Goal: Task Accomplishment & Management: Complete application form

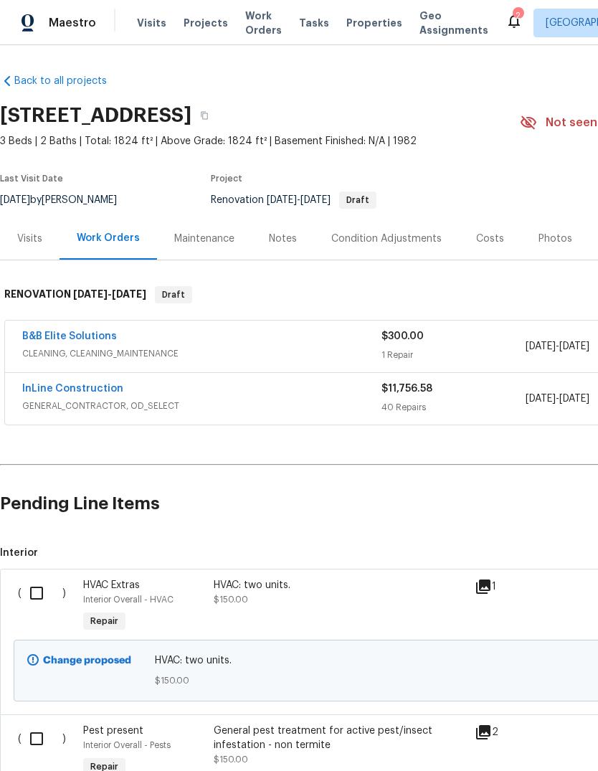
click at [47, 587] on input "checkbox" at bounding box center [42, 593] width 41 height 30
checkbox input "true"
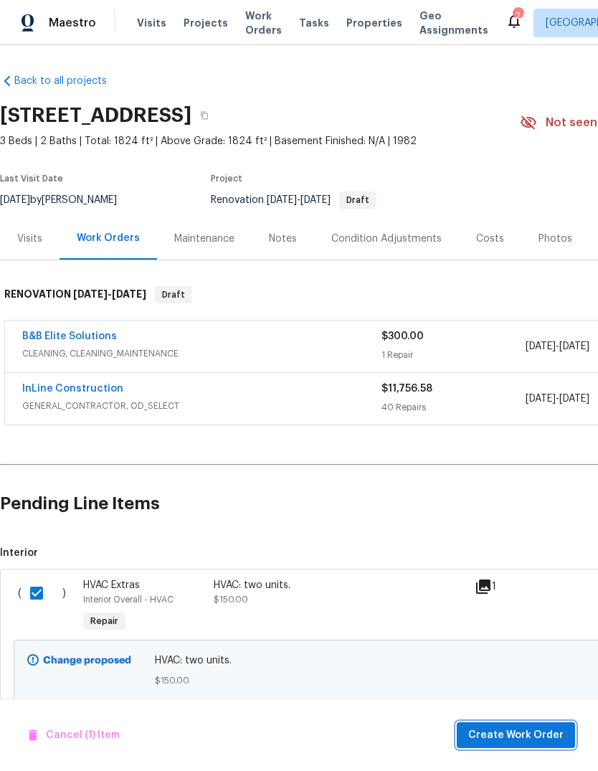
click at [539, 733] on span "Create Work Order" at bounding box center [515, 735] width 95 height 18
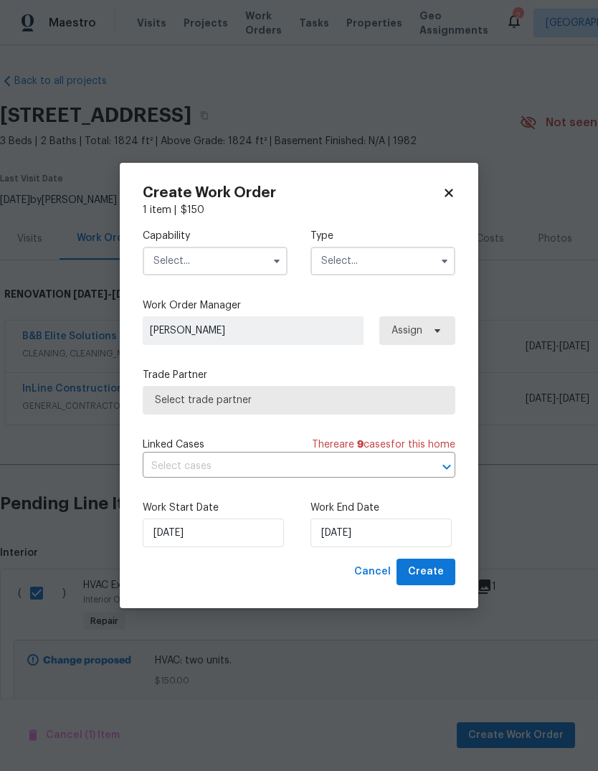
click at [154, 256] on input "text" at bounding box center [215, 261] width 145 height 29
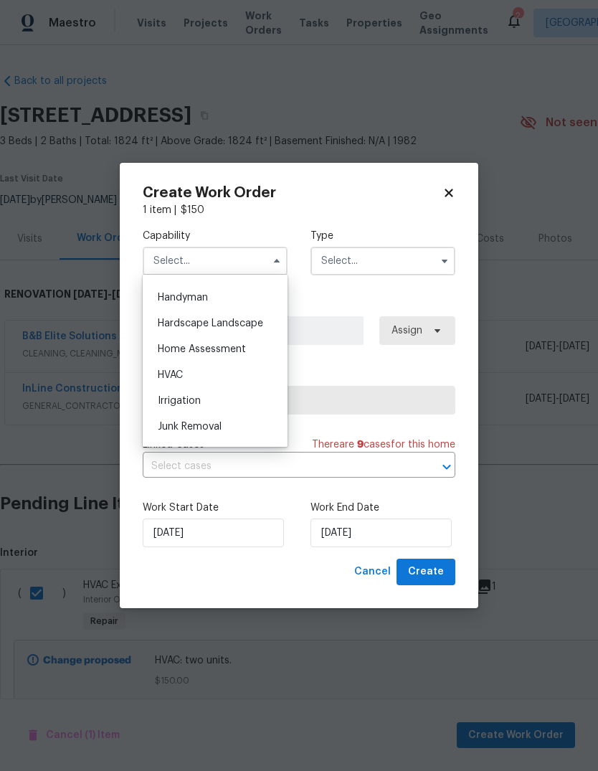
scroll to position [784, 0]
click at [168, 373] on span "HVAC" at bounding box center [170, 373] width 25 height 10
type input "HVAC"
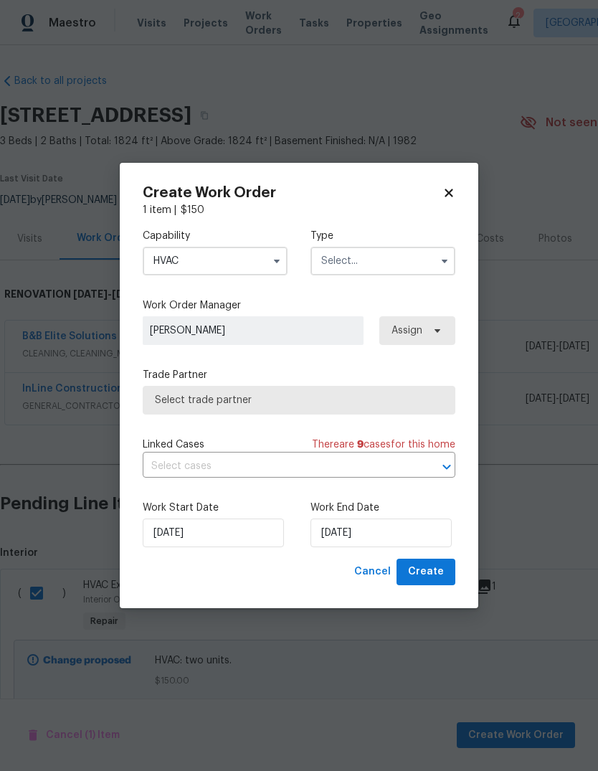
click at [406, 252] on input "text" at bounding box center [382, 261] width 145 height 29
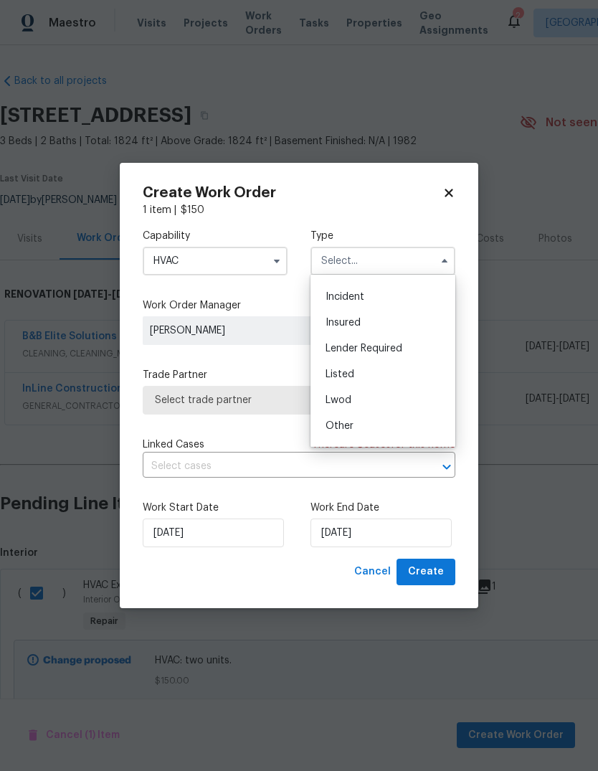
scroll to position [56, 0]
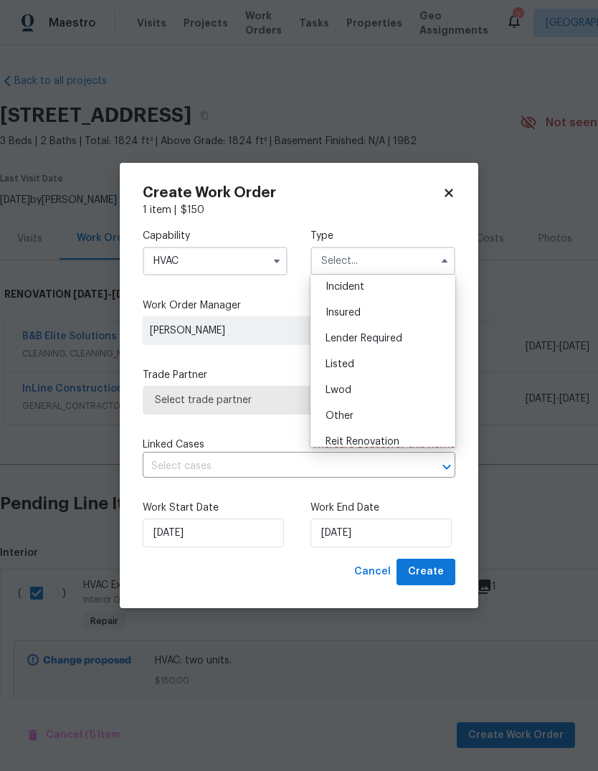
click at [376, 366] on div "Listed" at bounding box center [383, 364] width 138 height 26
type input "Listed"
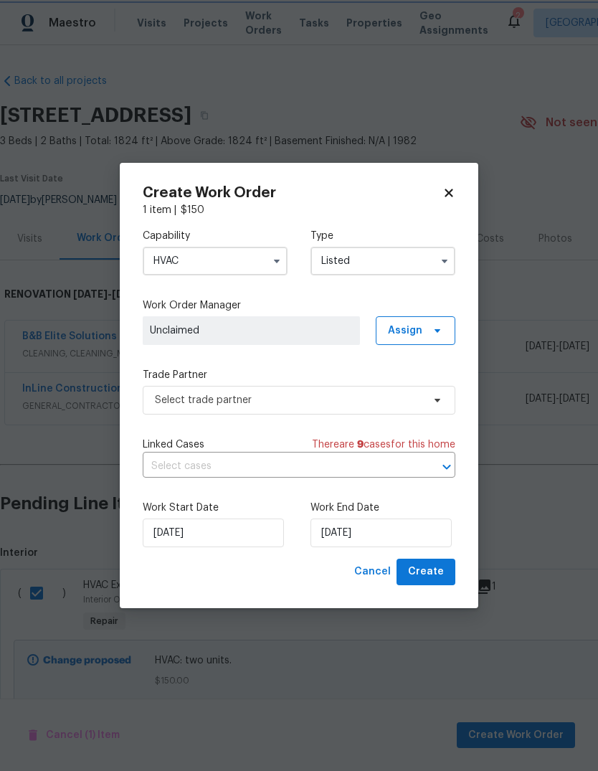
scroll to position [0, 0]
click at [394, 532] on input "[DATE]" at bounding box center [380, 532] width 141 height 29
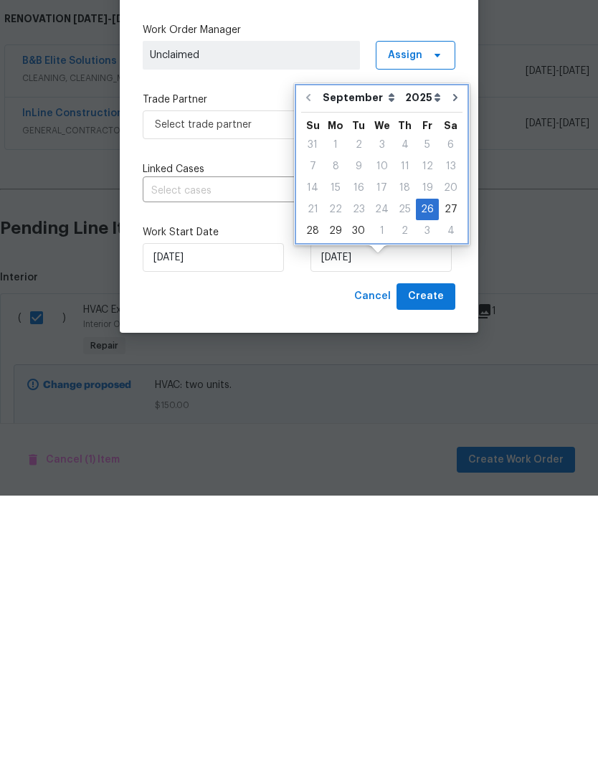
click at [452, 358] on button "Go to next month" at bounding box center [455, 372] width 22 height 29
type input "[DATE]"
select select "9"
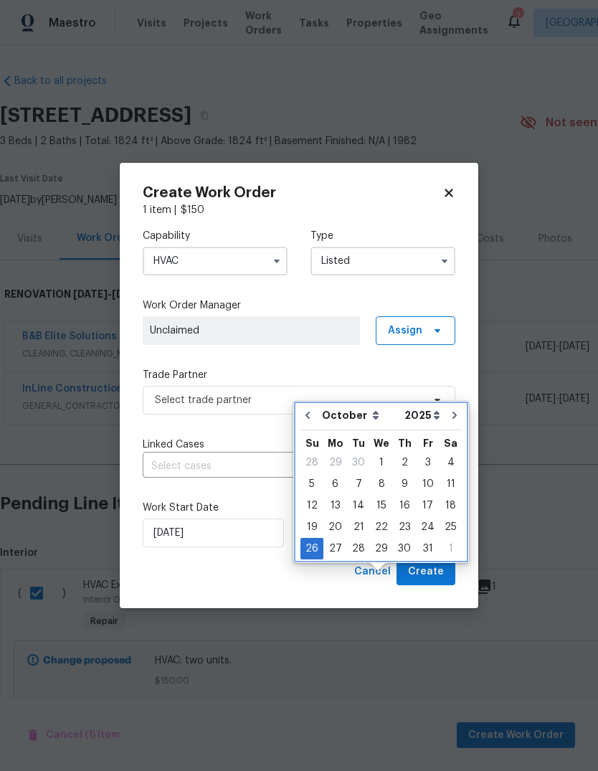
click at [450, 409] on icon "Go to next month" at bounding box center [454, 414] width 11 height 11
type input "11/26/2025"
select select "10"
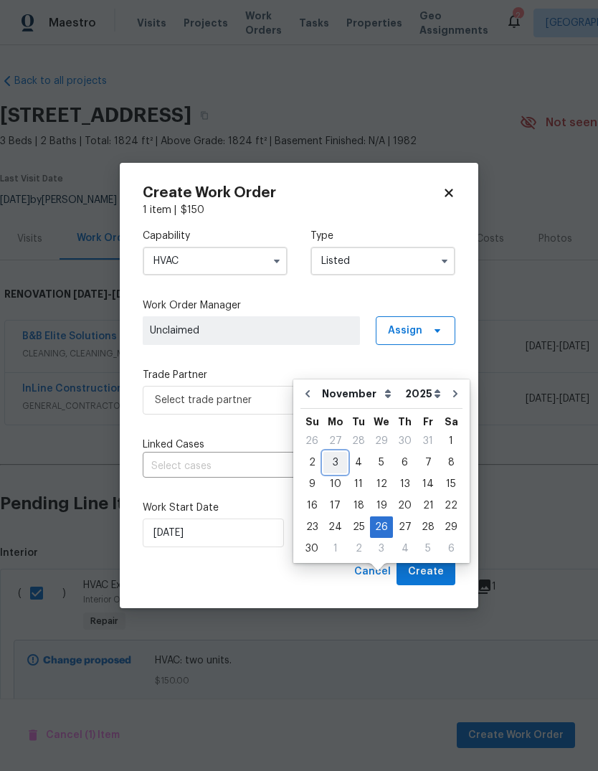
click at [339, 452] on div "3" at bounding box center [335, 462] width 24 height 20
type input "11/3/2025"
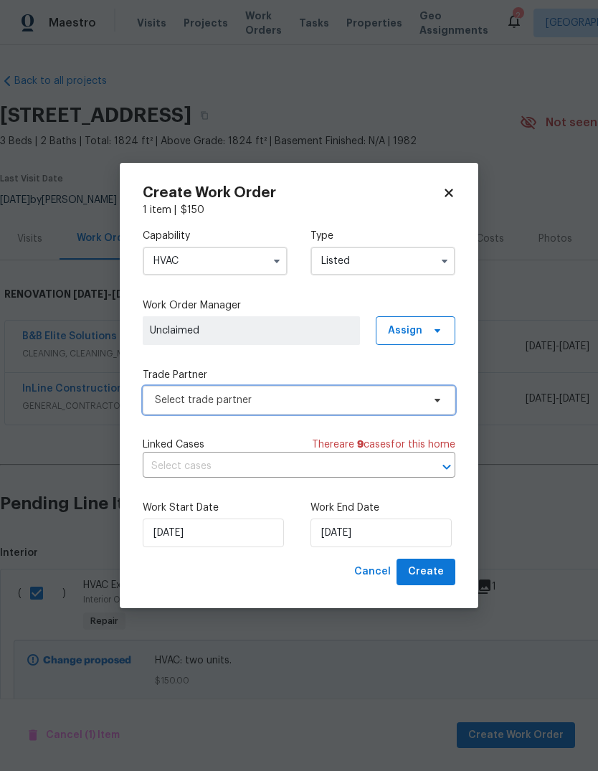
click at [173, 395] on span "Select trade partner" at bounding box center [288, 400] width 267 height 14
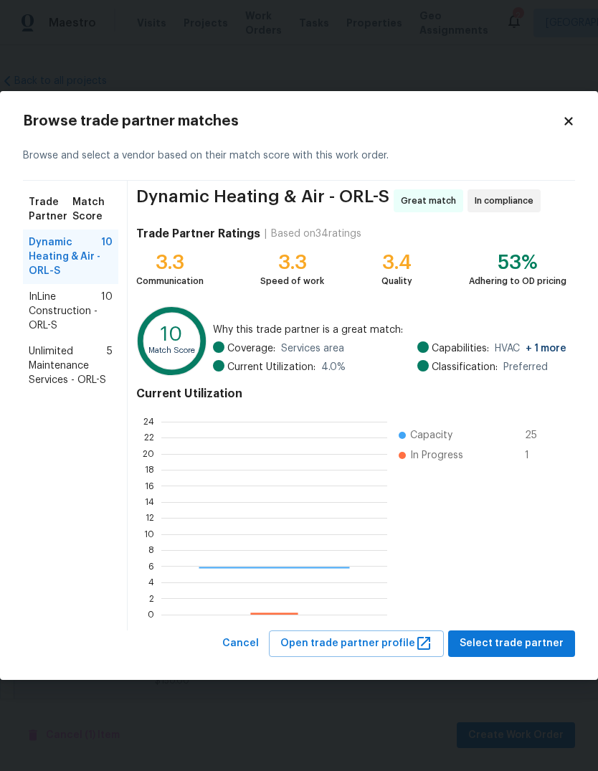
scroll to position [201, 226]
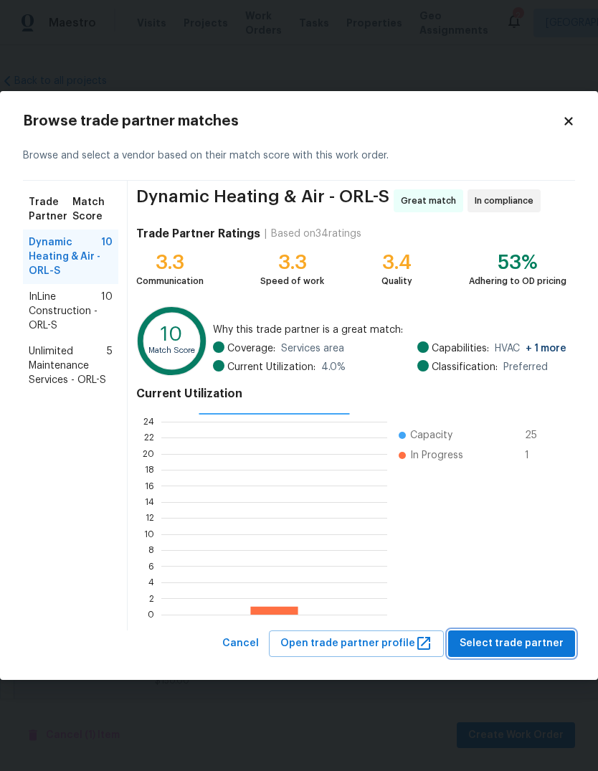
click at [525, 638] on span "Select trade partner" at bounding box center [512, 643] width 104 height 18
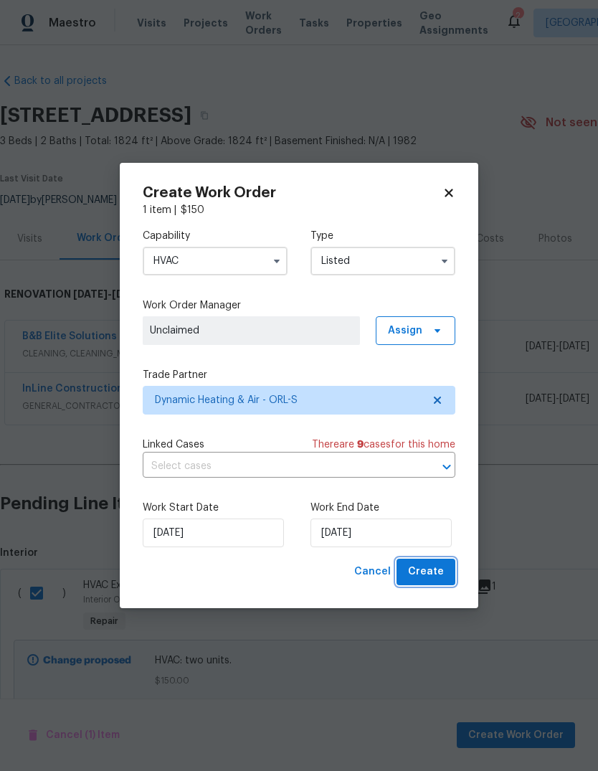
click at [438, 566] on span "Create" at bounding box center [426, 572] width 36 height 18
checkbox input "false"
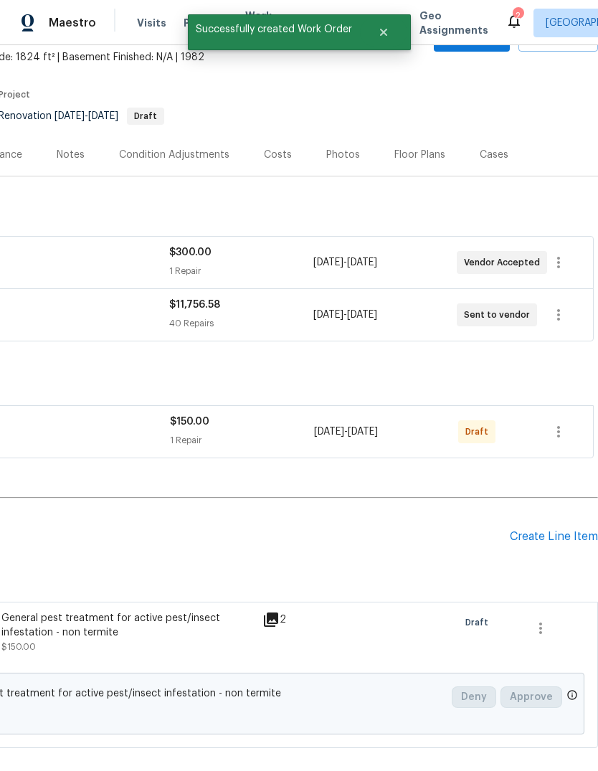
scroll to position [87, 212]
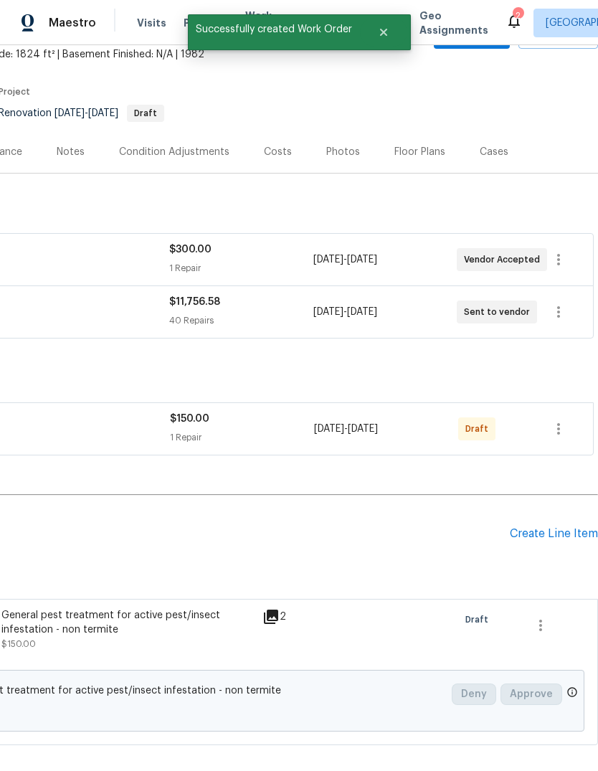
click at [560, 426] on icon "button" at bounding box center [558, 428] width 3 height 11
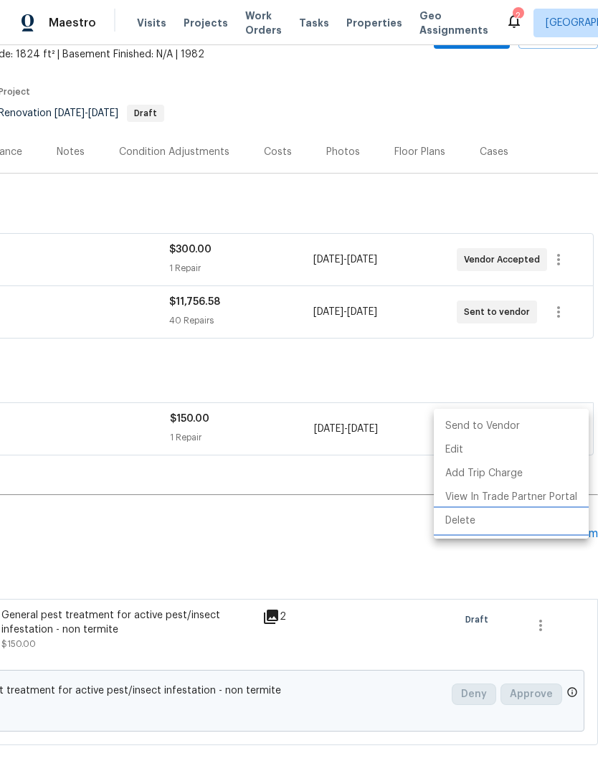
click at [499, 520] on li "Delete" at bounding box center [511, 521] width 155 height 24
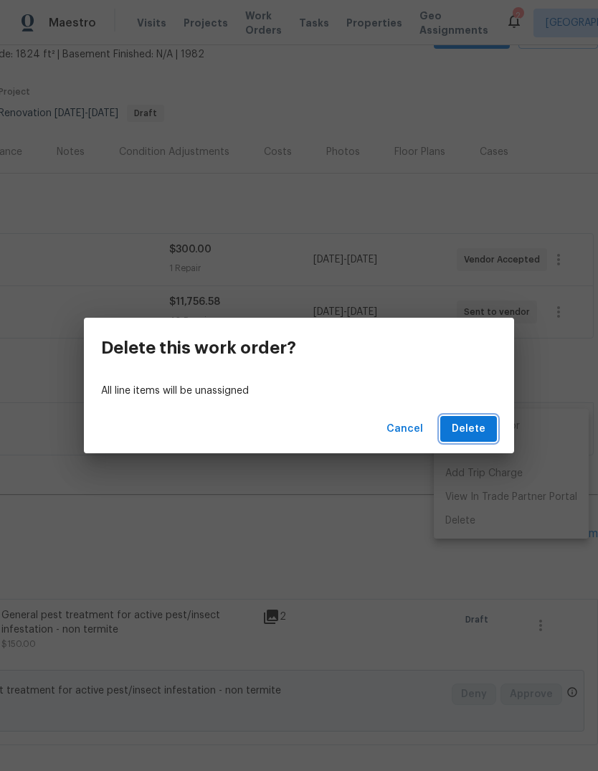
click at [487, 428] on button "Delete" at bounding box center [468, 429] width 57 height 27
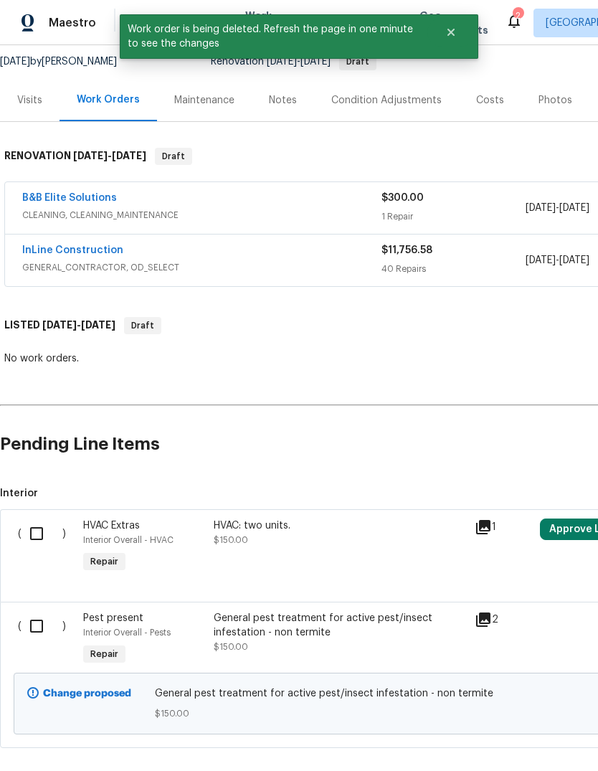
scroll to position [149, 0]
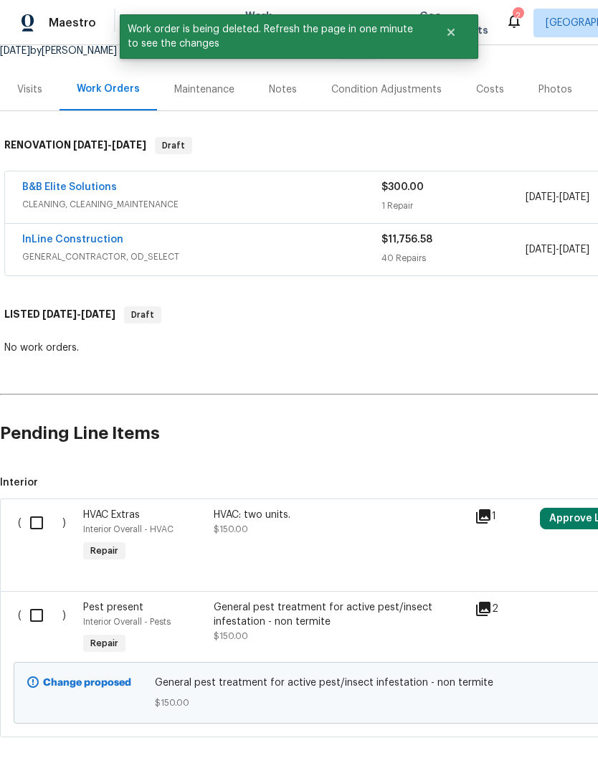
click at [31, 523] on input "checkbox" at bounding box center [42, 523] width 41 height 30
checkbox input "true"
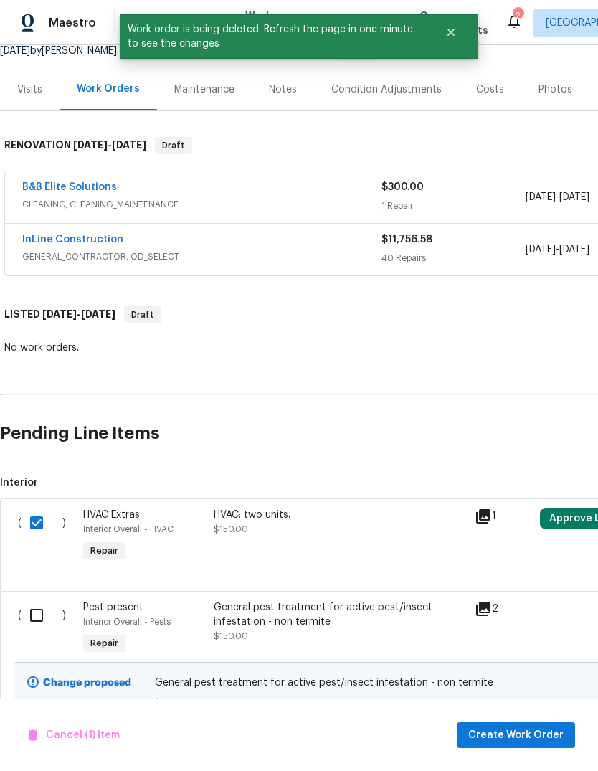
click at [543, 716] on div "Cancel (1) Item Create Work Order" at bounding box center [299, 734] width 598 height 73
click at [533, 730] on span "Create Work Order" at bounding box center [515, 735] width 95 height 18
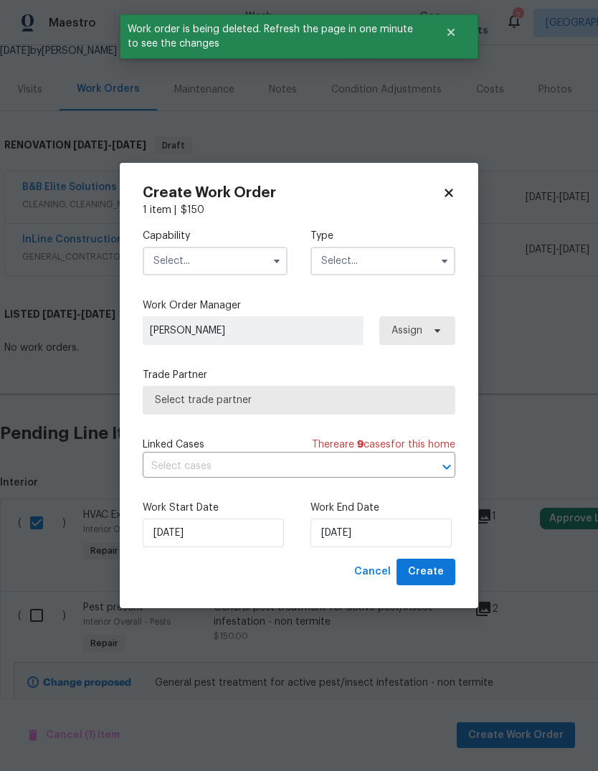
click at [161, 271] on input "text" at bounding box center [215, 261] width 145 height 29
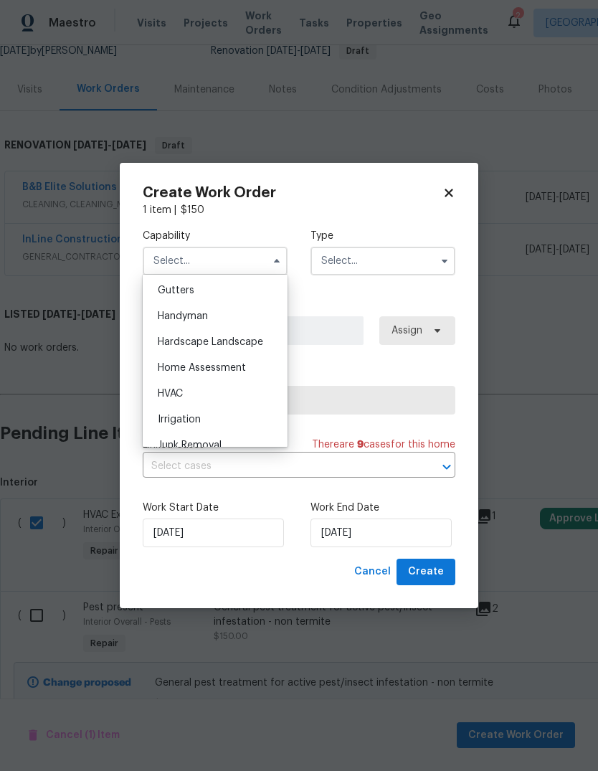
scroll to position [766, 0]
click at [223, 390] on div "HVAC" at bounding box center [215, 391] width 138 height 26
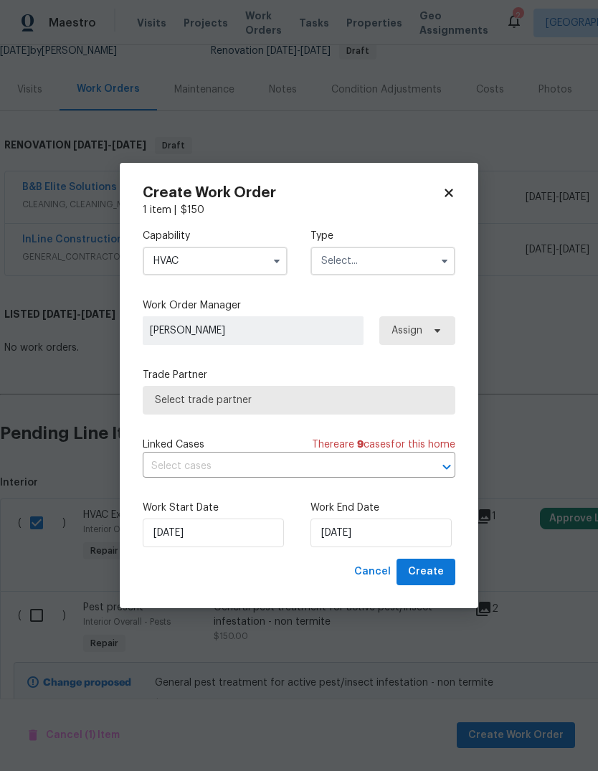
type input "HVAC"
click at [421, 249] on input "text" at bounding box center [382, 261] width 145 height 29
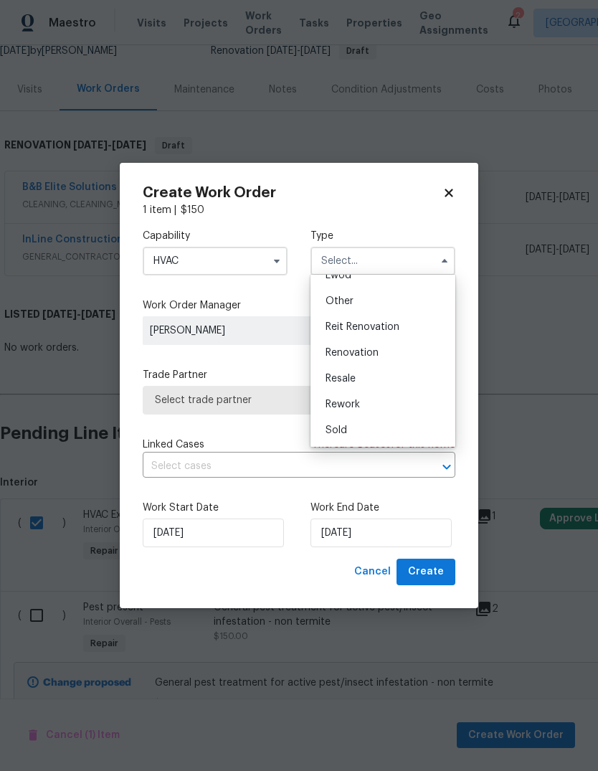
scroll to position [171, 0]
click at [391, 355] on div "Renovation" at bounding box center [383, 353] width 138 height 26
type input "Renovation"
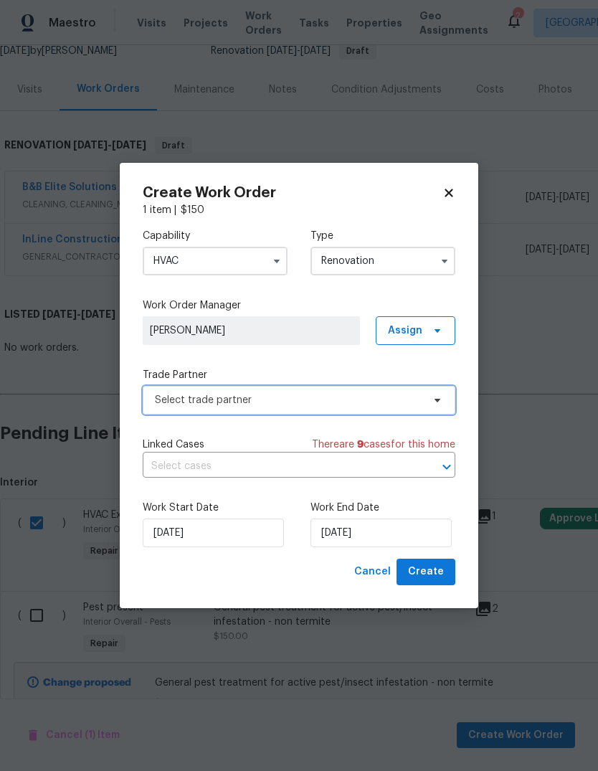
click at [407, 391] on span "Select trade partner" at bounding box center [299, 400] width 313 height 29
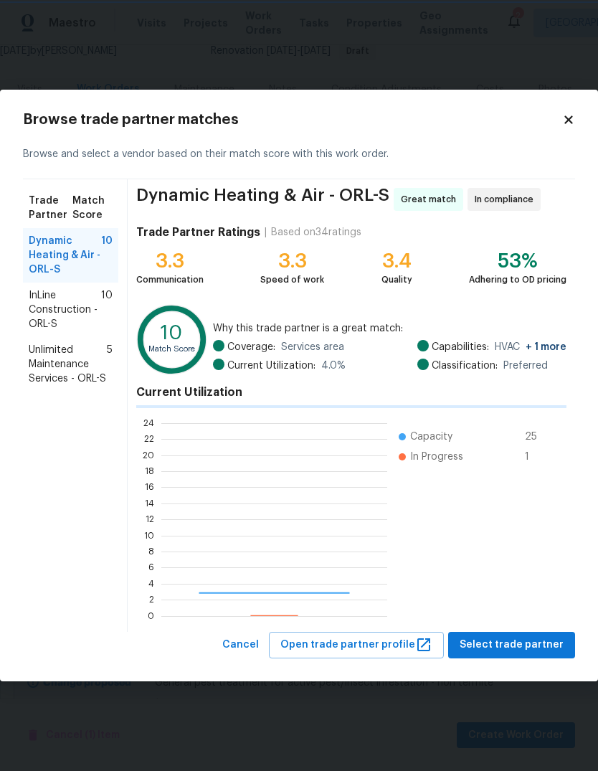
scroll to position [201, 226]
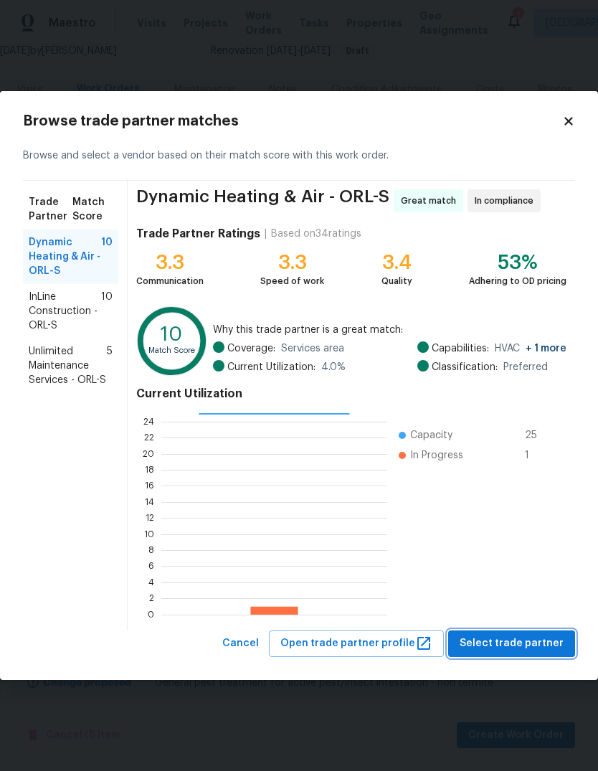
click at [535, 653] on button "Select trade partner" at bounding box center [511, 643] width 127 height 27
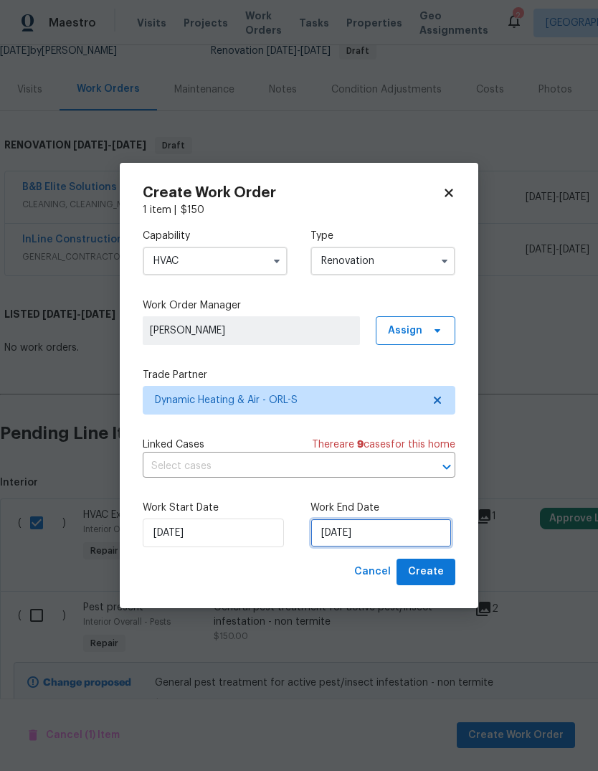
click at [401, 526] on input "[DATE]" at bounding box center [380, 532] width 141 height 29
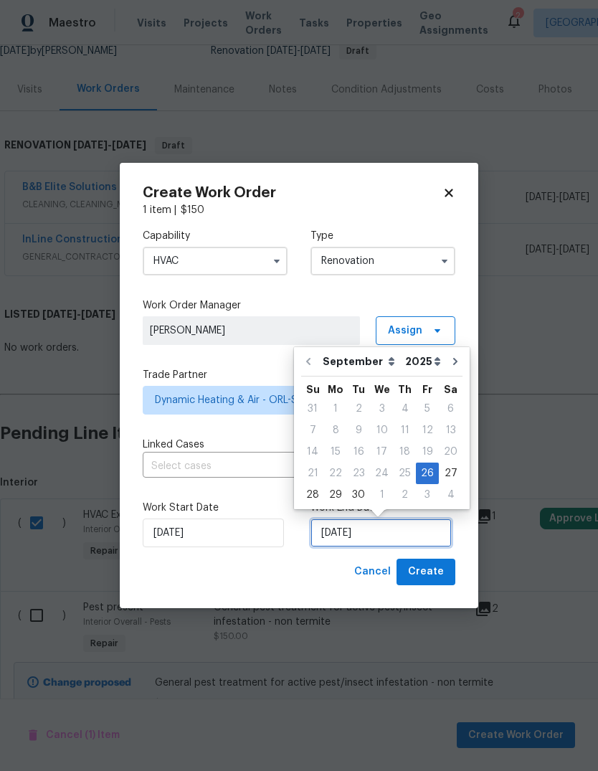
scroll to position [11, 0]
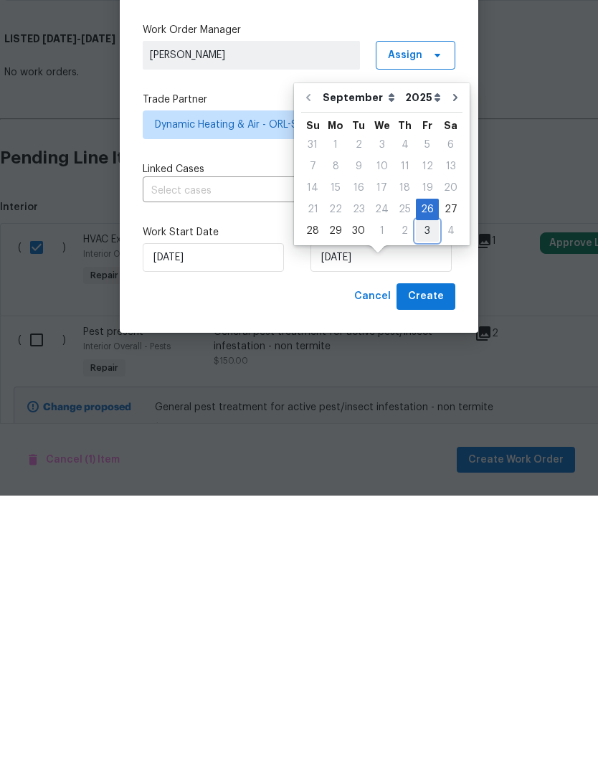
click at [422, 496] on div "3" at bounding box center [427, 506] width 23 height 20
type input "[DATE]"
select select "9"
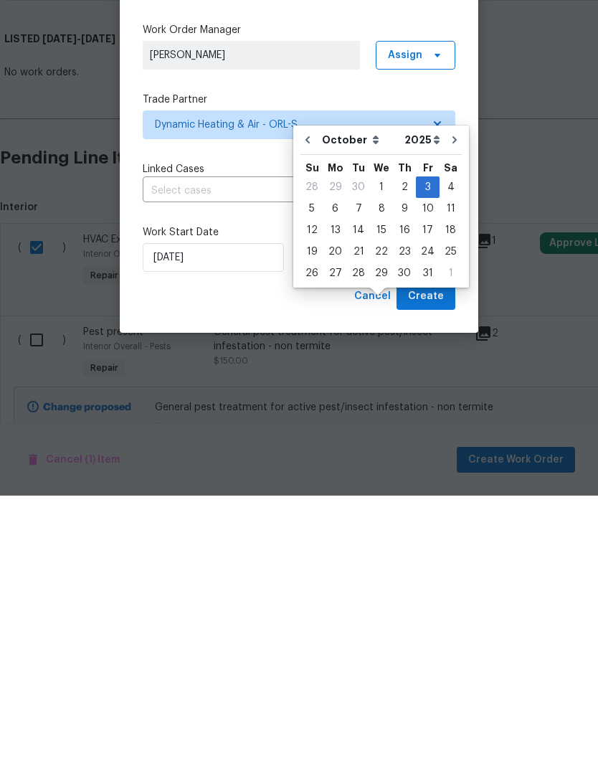
scroll to position [54, 0]
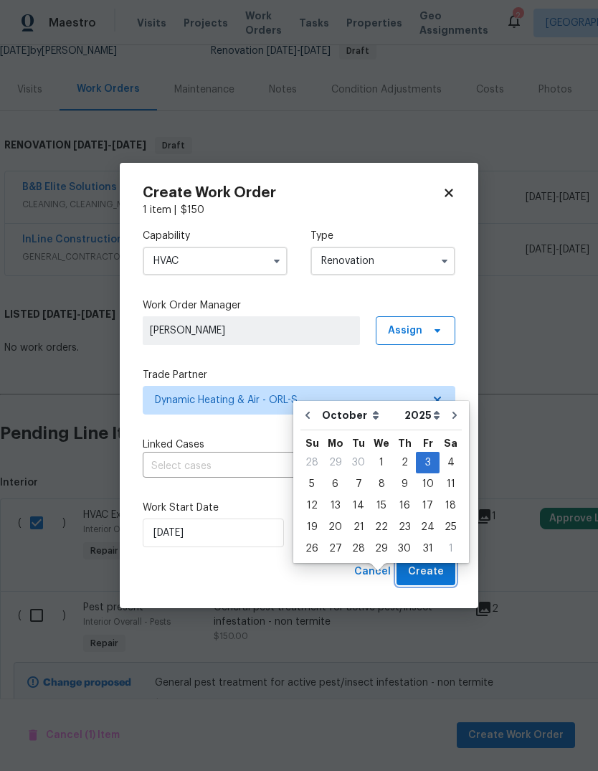
click at [440, 578] on span "Create" at bounding box center [426, 572] width 36 height 18
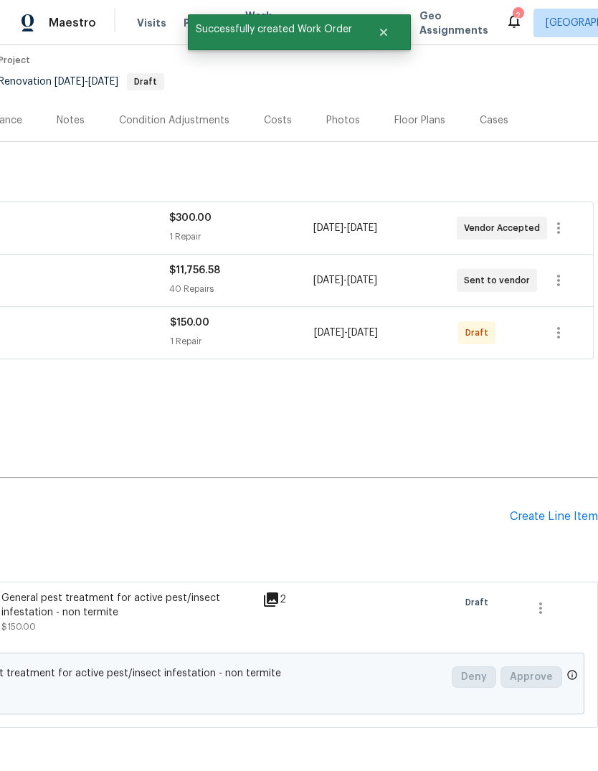
scroll to position [118, 212]
click at [563, 272] on icon "button" at bounding box center [558, 280] width 17 height 17
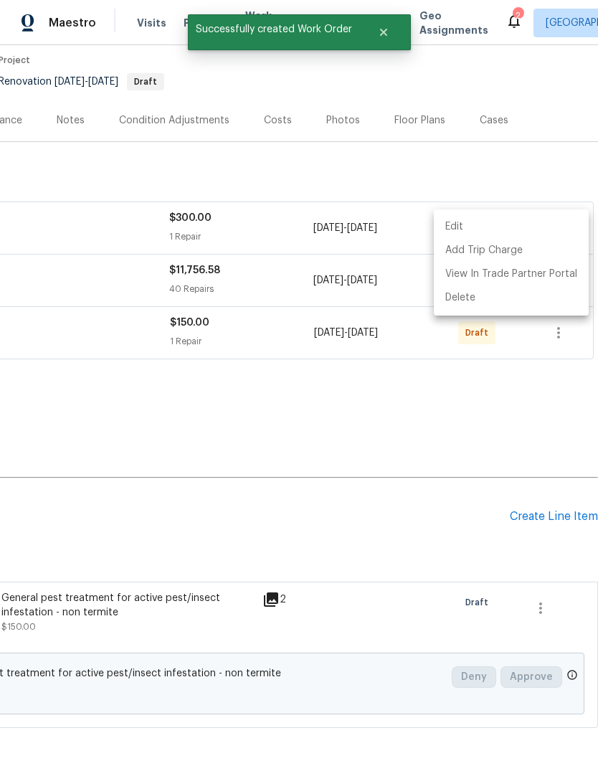
click at [510, 221] on li "Edit" at bounding box center [511, 227] width 155 height 24
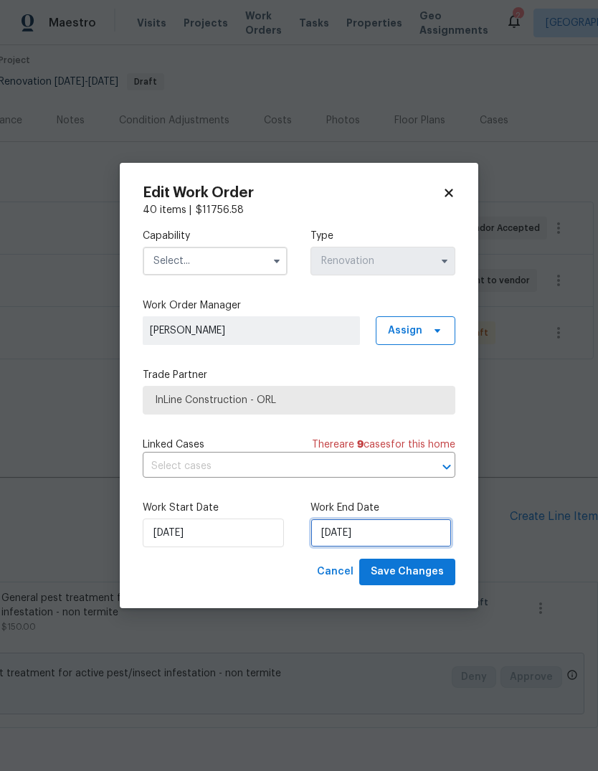
click at [416, 526] on input "[DATE]" at bounding box center [380, 532] width 141 height 29
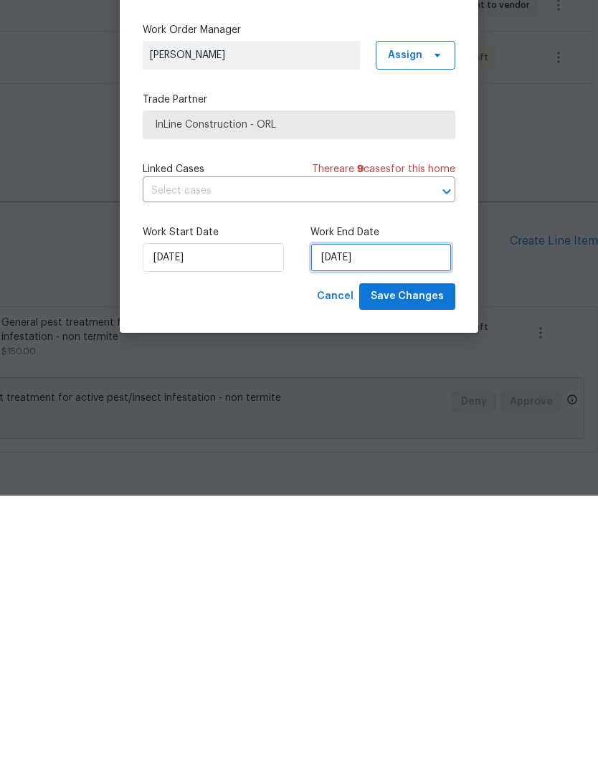
select select "9"
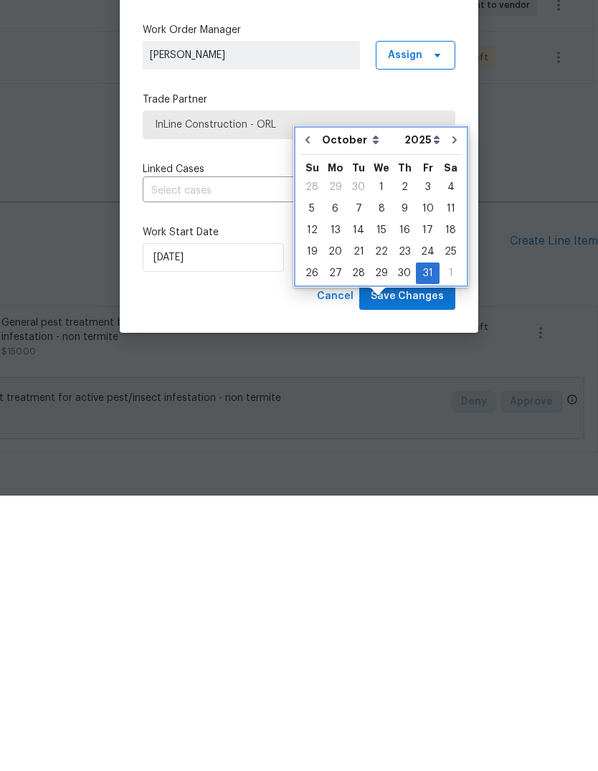
click at [452, 411] on icon "Go to next month" at bounding box center [454, 414] width 4 height 7
type input "11/30/2025"
select select "10"
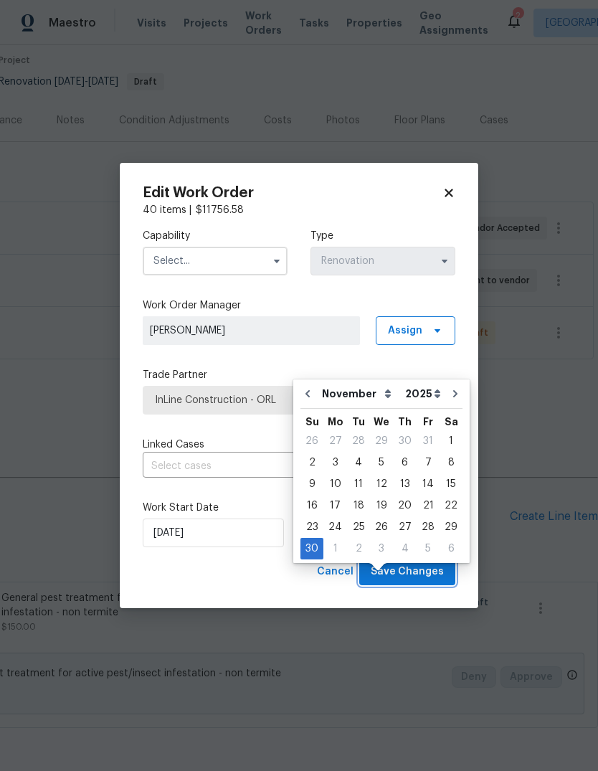
click at [431, 568] on span "Save Changes" at bounding box center [407, 572] width 73 height 18
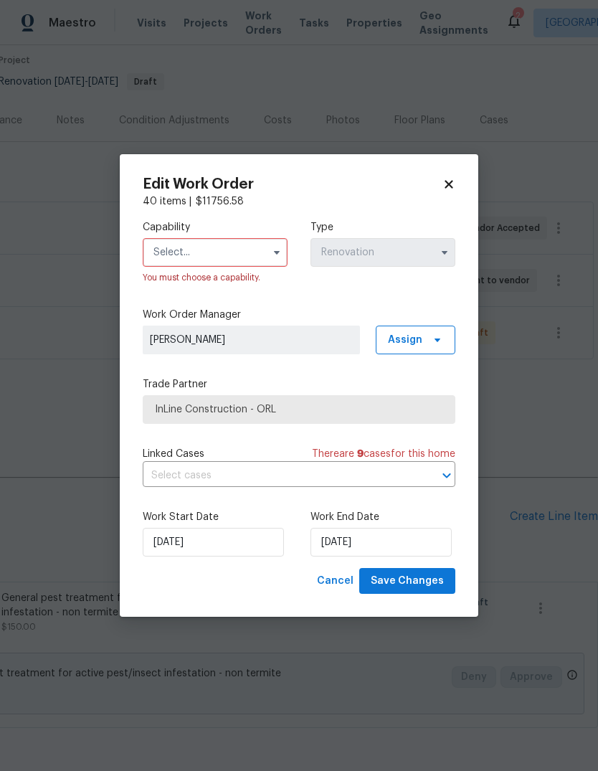
click at [159, 257] on input "text" at bounding box center [215, 252] width 145 height 29
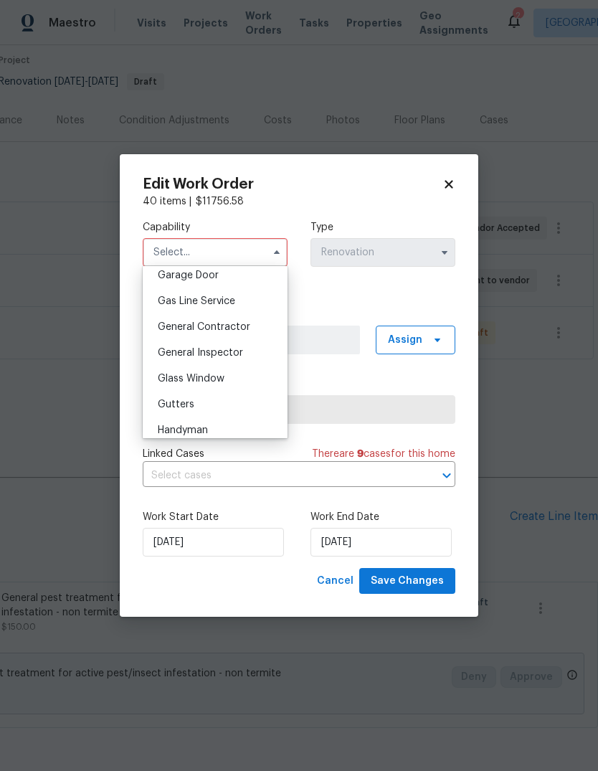
scroll to position [690, 0]
click at [261, 277] on div "General Contractor" at bounding box center [215, 278] width 138 height 26
type input "General Contractor"
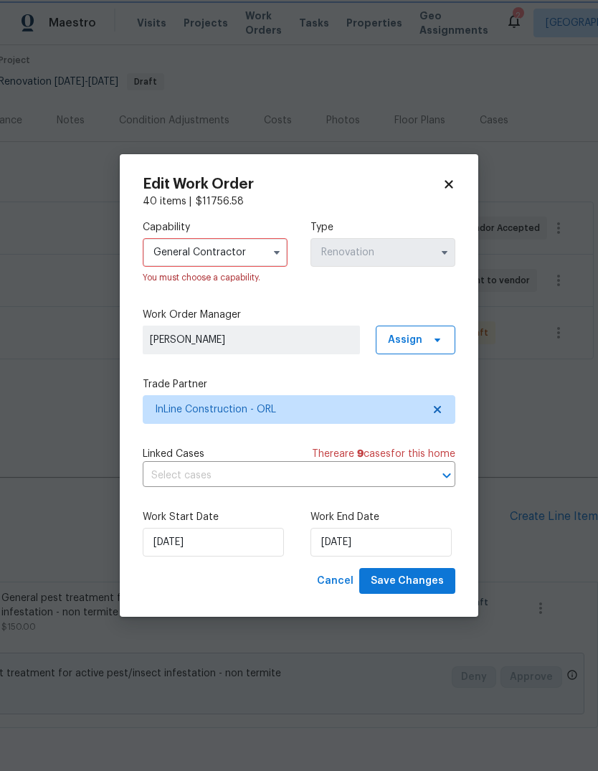
scroll to position [660, 0]
click at [402, 537] on input "11/30/2025" at bounding box center [380, 542] width 141 height 29
select select "10"
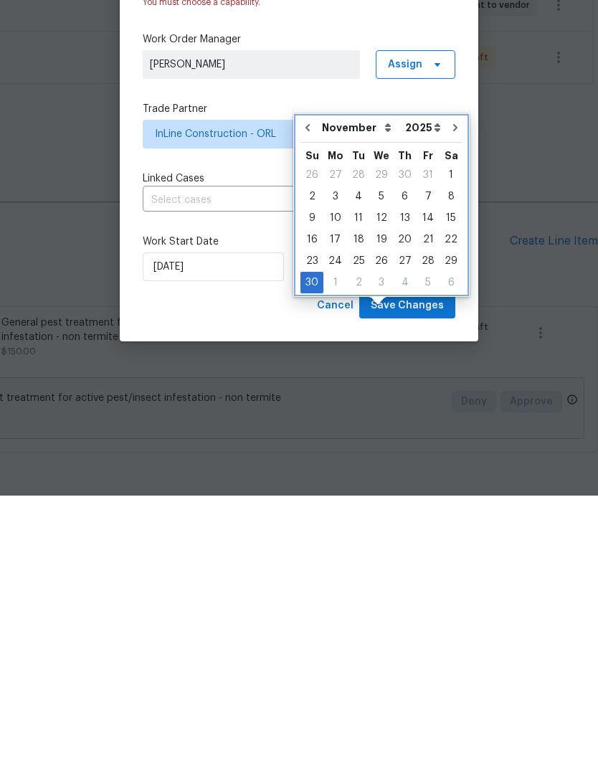
click at [305, 399] on icon "Go to previous month" at bounding box center [307, 402] width 4 height 7
type input "10/30/2025"
select select "9"
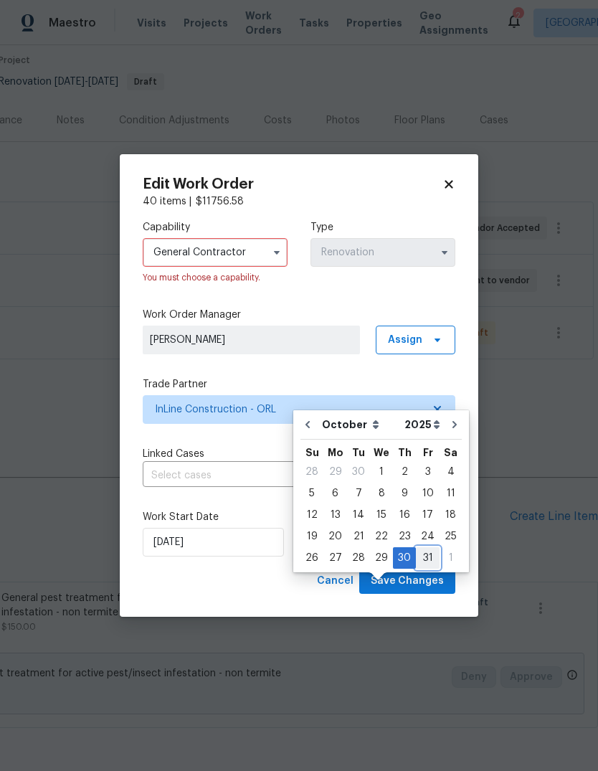
click at [422, 548] on div "31" at bounding box center [428, 558] width 24 height 20
type input "[DATE]"
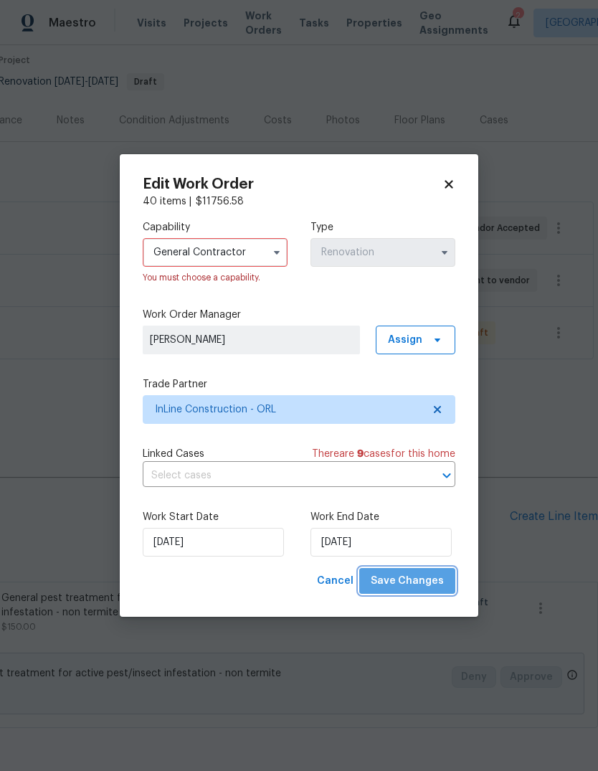
click at [428, 577] on span "Save Changes" at bounding box center [407, 581] width 73 height 18
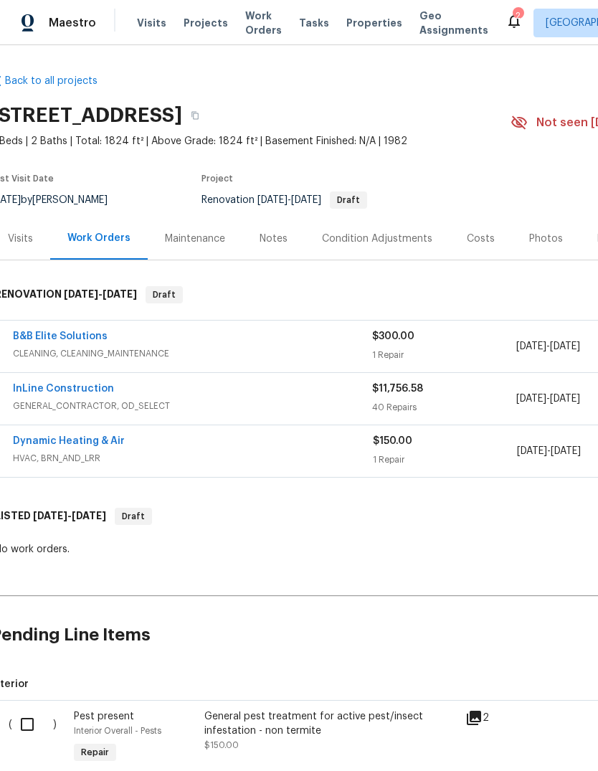
scroll to position [0, 9]
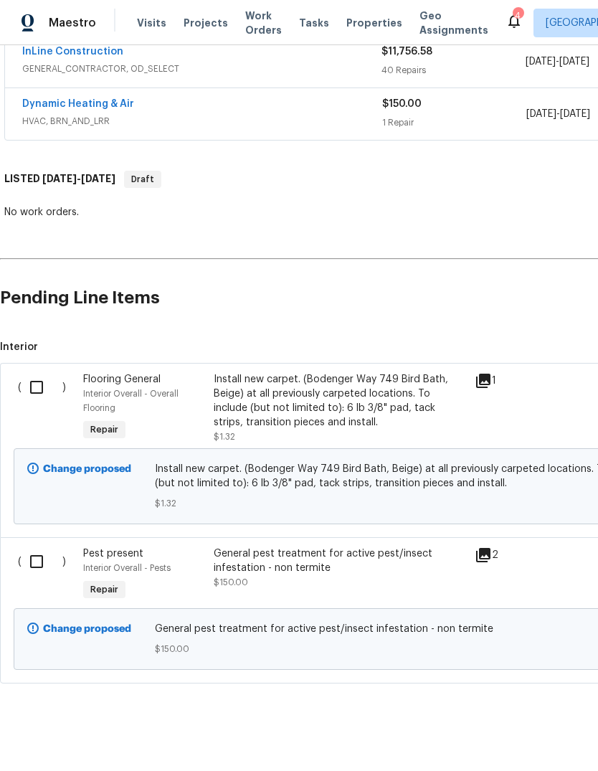
scroll to position [305, -1]
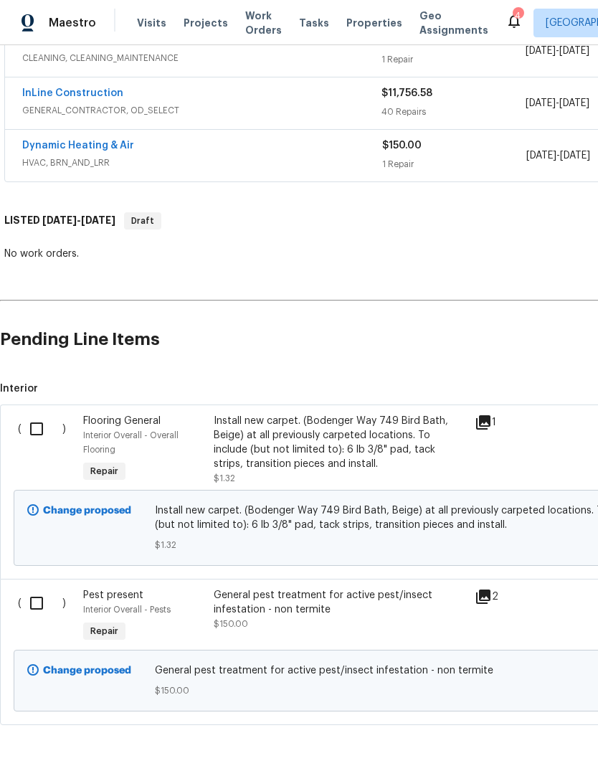
click at [41, 429] on input "checkbox" at bounding box center [42, 429] width 41 height 30
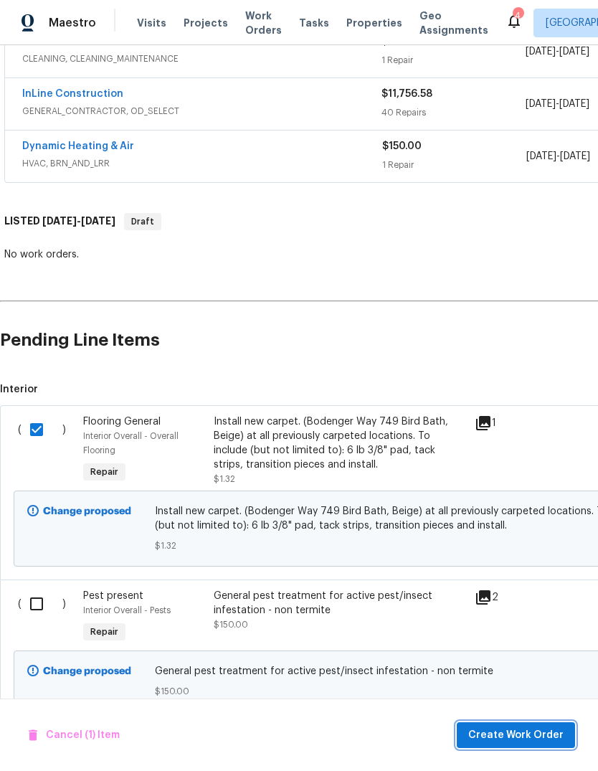
click at [529, 729] on span "Create Work Order" at bounding box center [515, 735] width 95 height 18
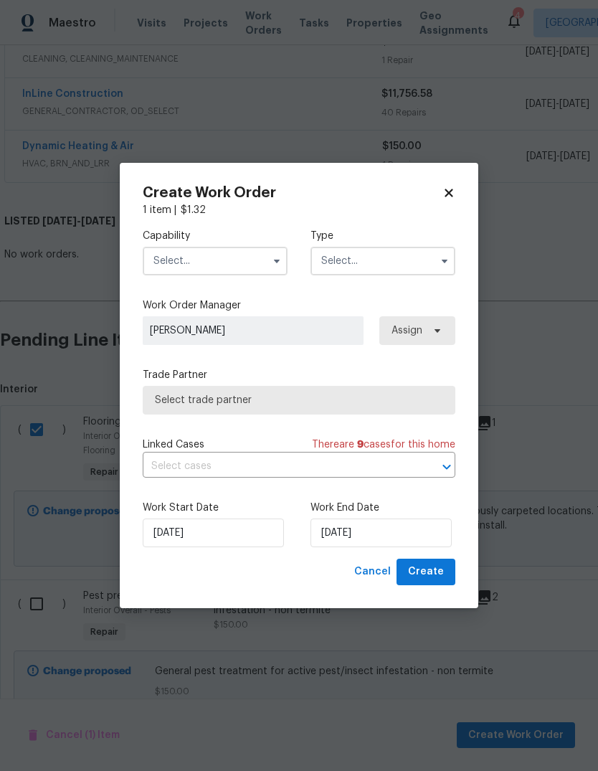
click at [166, 270] on input "text" at bounding box center [215, 261] width 145 height 29
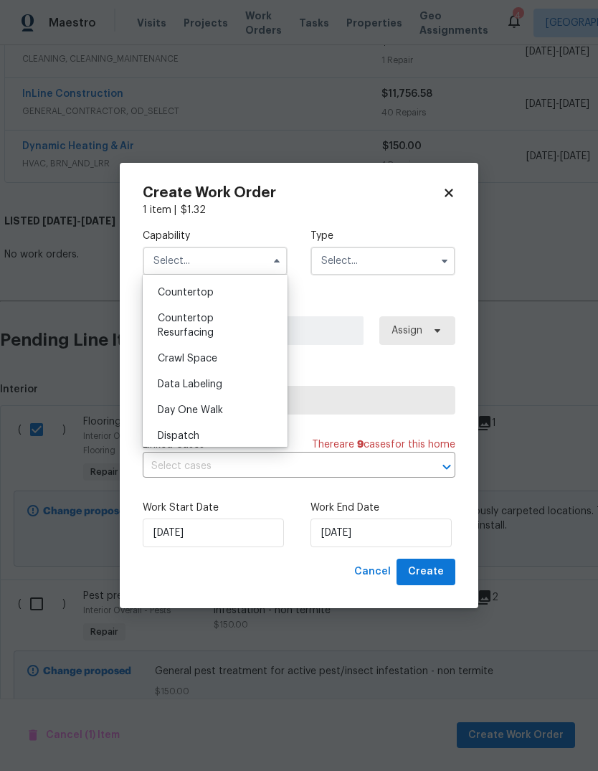
scroll to position [312, 0]
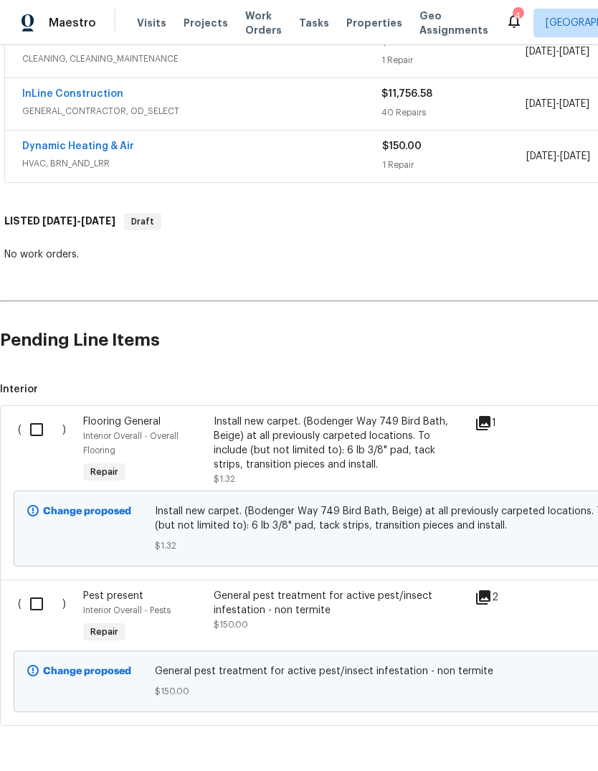
click at [39, 415] on input "checkbox" at bounding box center [42, 429] width 41 height 30
checkbox input "true"
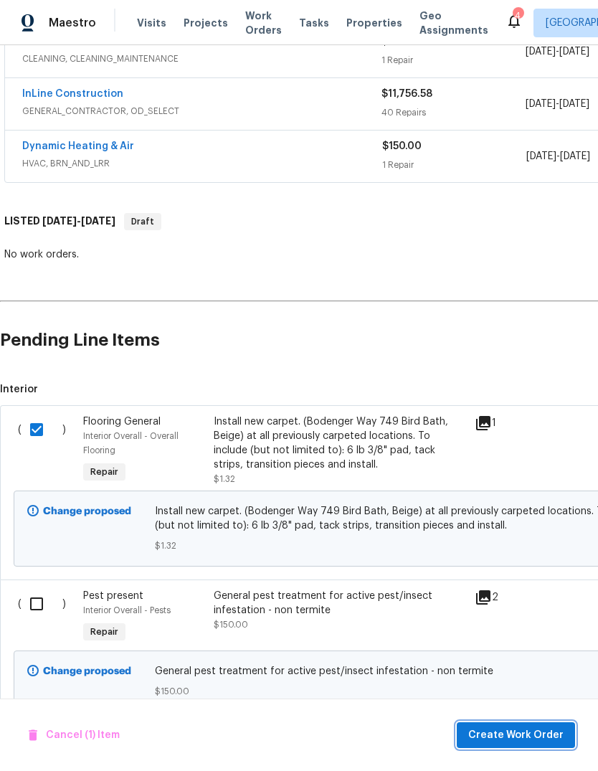
click at [530, 729] on span "Create Work Order" at bounding box center [515, 735] width 95 height 18
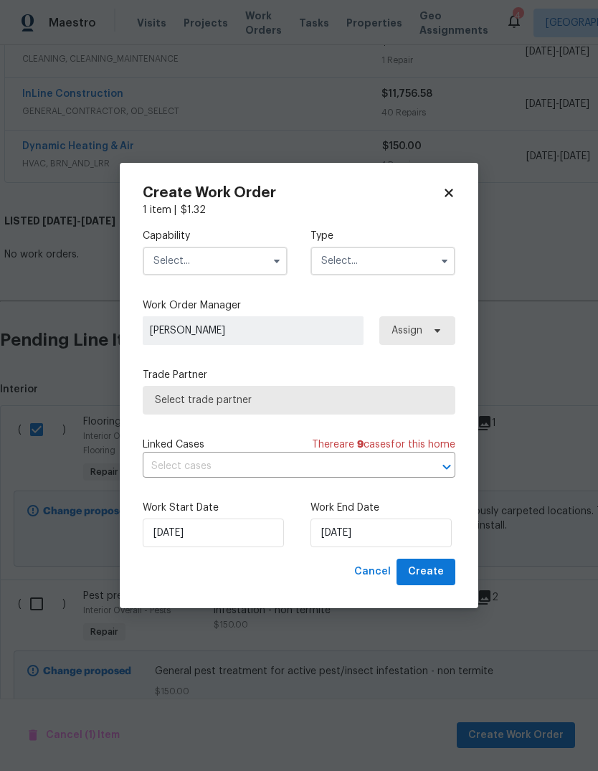
click at [173, 266] on input "text" at bounding box center [215, 261] width 145 height 29
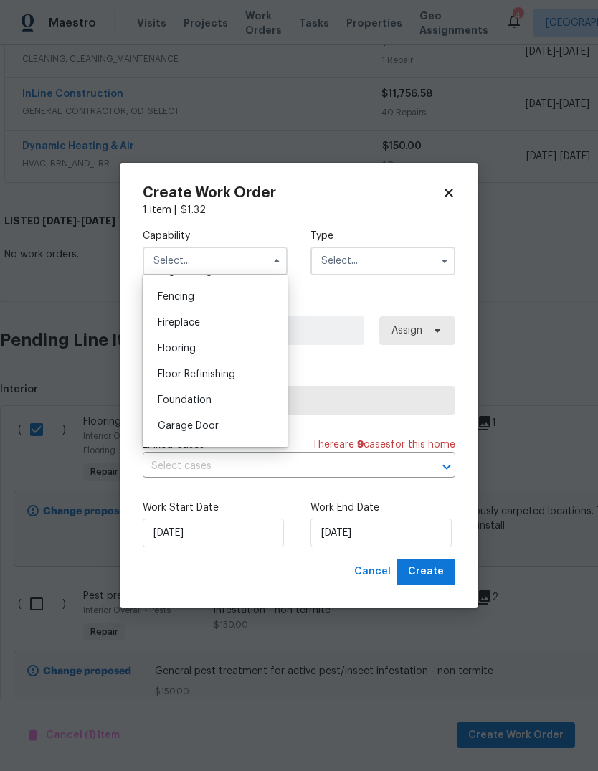
scroll to position [492, 0]
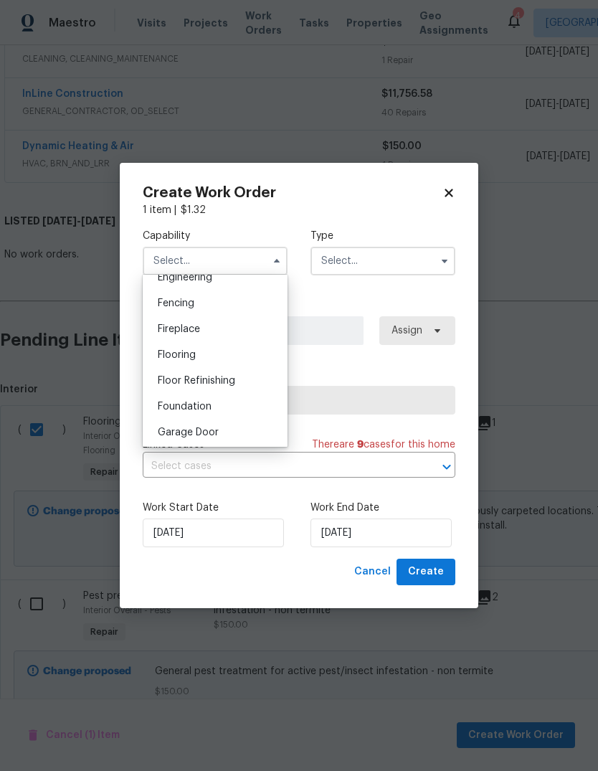
click at [151, 356] on div "Flooring" at bounding box center [215, 355] width 138 height 26
type input "Flooring"
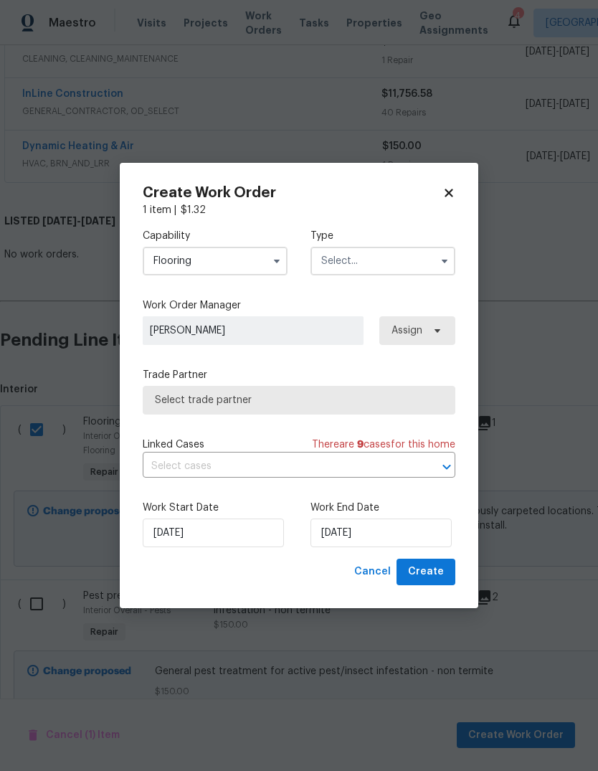
click at [404, 252] on input "text" at bounding box center [382, 261] width 145 height 29
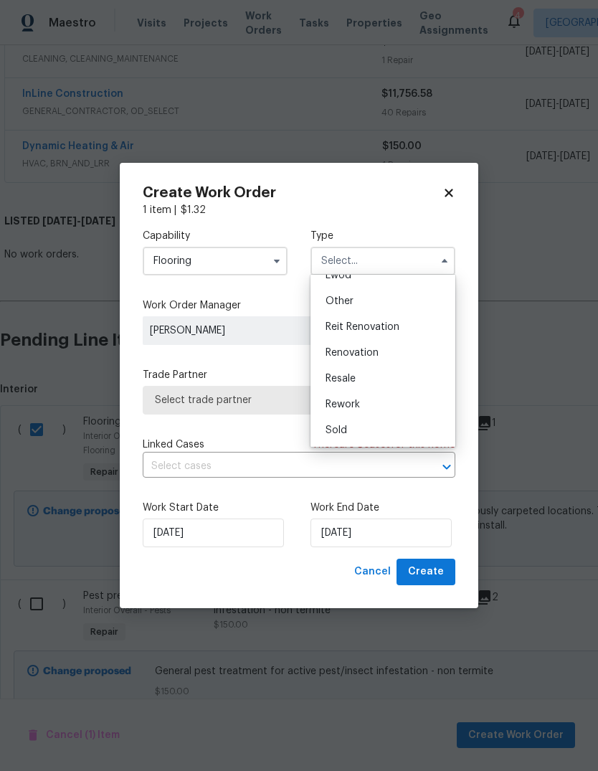
scroll to position [171, 0]
click at [388, 353] on div "Renovation" at bounding box center [383, 353] width 138 height 26
type input "Renovation"
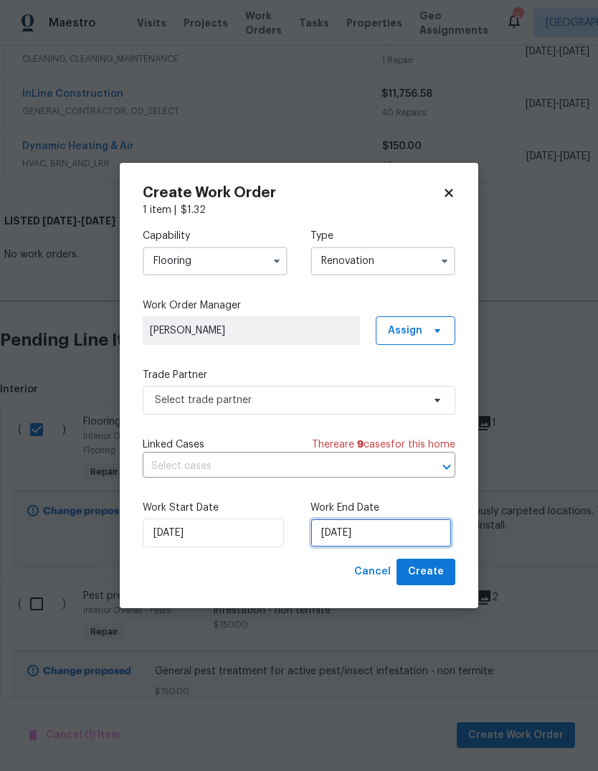
click at [405, 528] on input "[DATE]" at bounding box center [380, 532] width 141 height 29
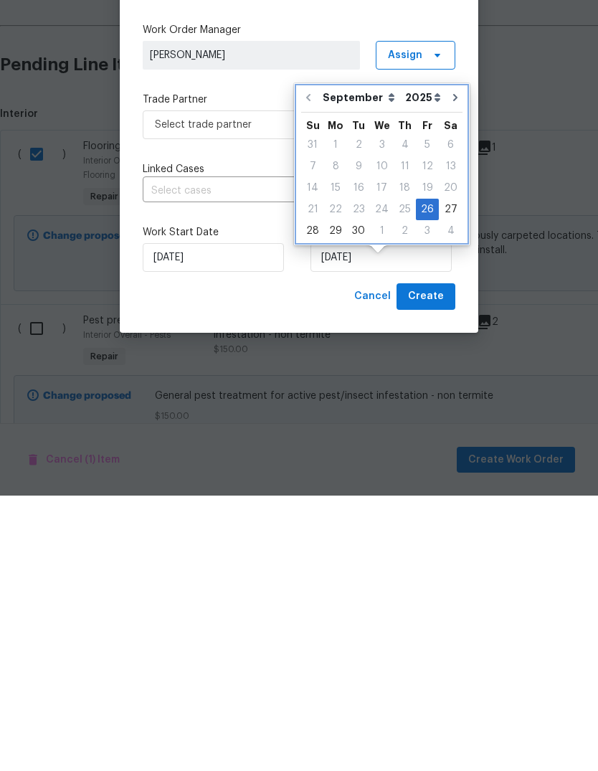
click at [449, 367] on icon "Go to next month" at bounding box center [454, 372] width 11 height 11
type input "[DATE]"
select select "9"
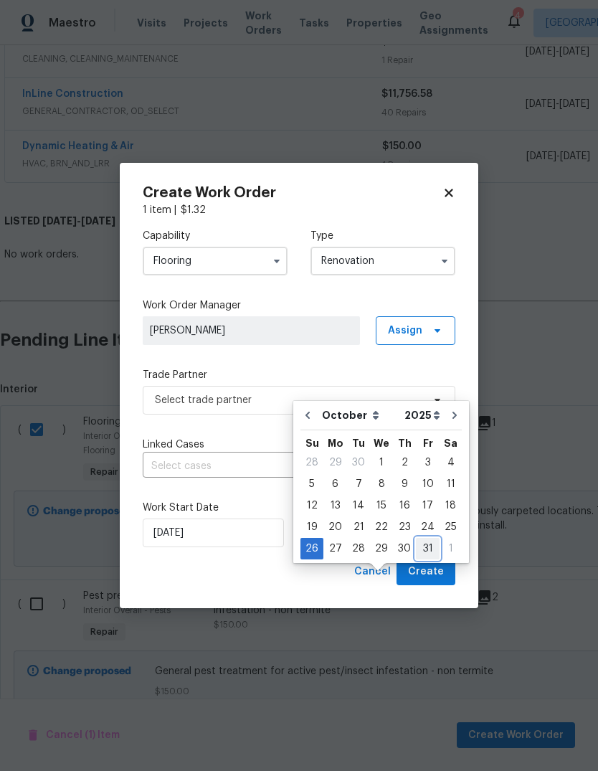
click at [422, 538] on div "31" at bounding box center [428, 548] width 24 height 20
type input "[DATE]"
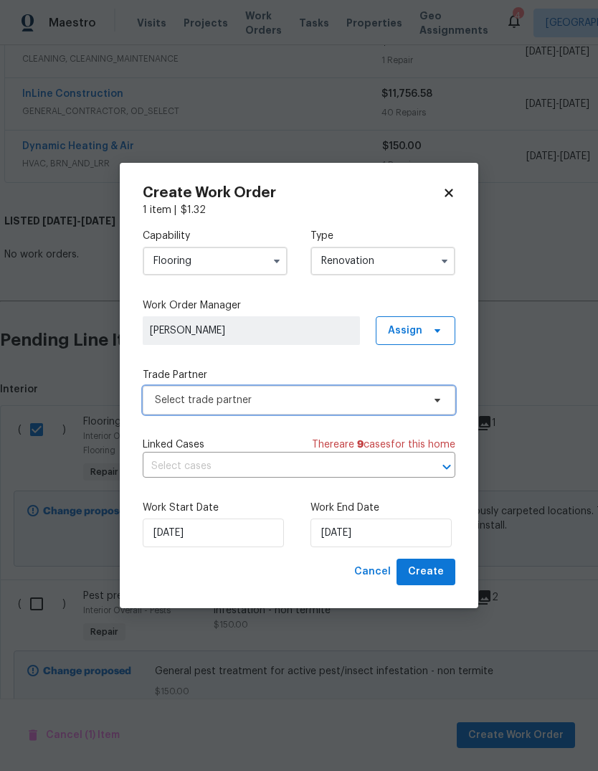
click at [410, 401] on span "Select trade partner" at bounding box center [288, 400] width 267 height 14
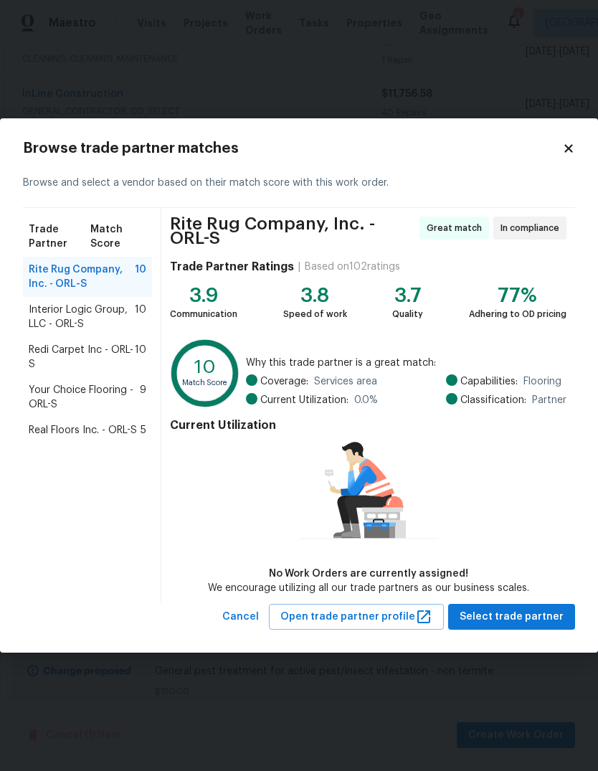
click at [42, 394] on span "Your Choice Flooring - ORL-S" at bounding box center [84, 397] width 111 height 29
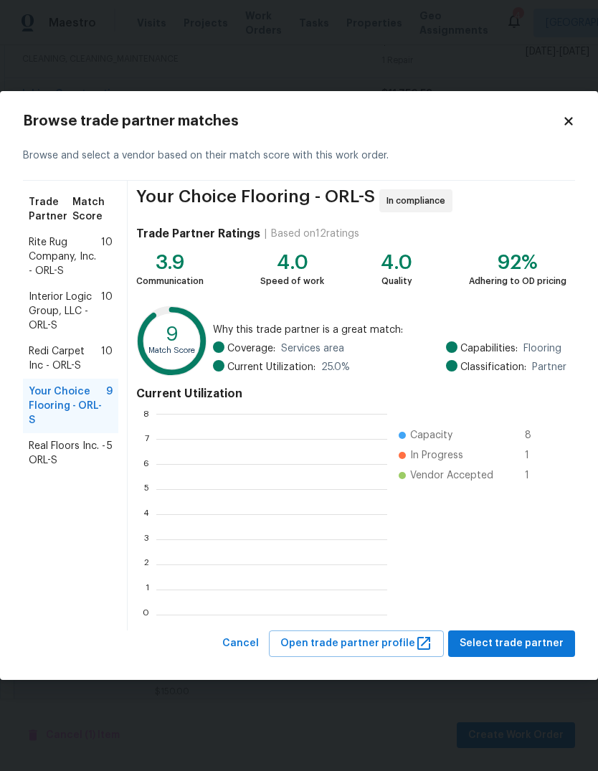
scroll to position [1, 1]
click at [535, 642] on span "Select trade partner" at bounding box center [512, 643] width 104 height 18
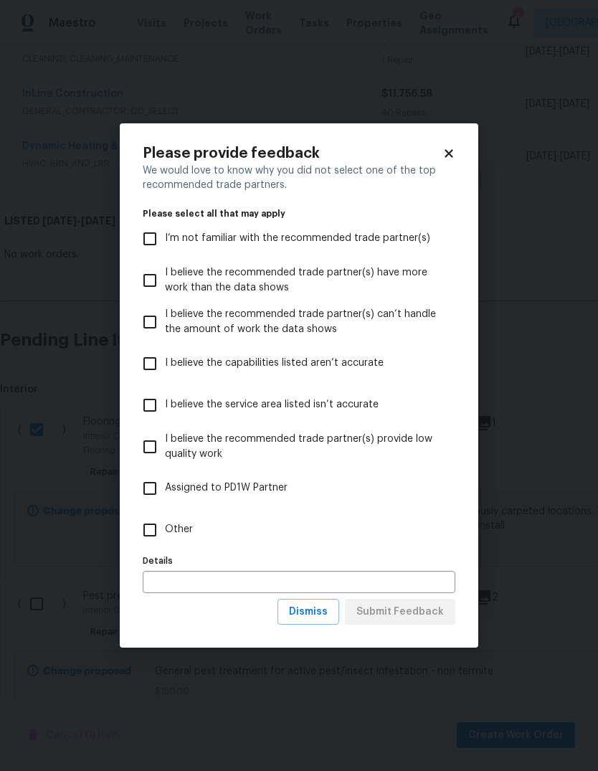
click at [151, 533] on input "Other" at bounding box center [150, 530] width 30 height 30
checkbox input "true"
click at [437, 610] on span "Submit Feedback" at bounding box center [399, 612] width 87 height 18
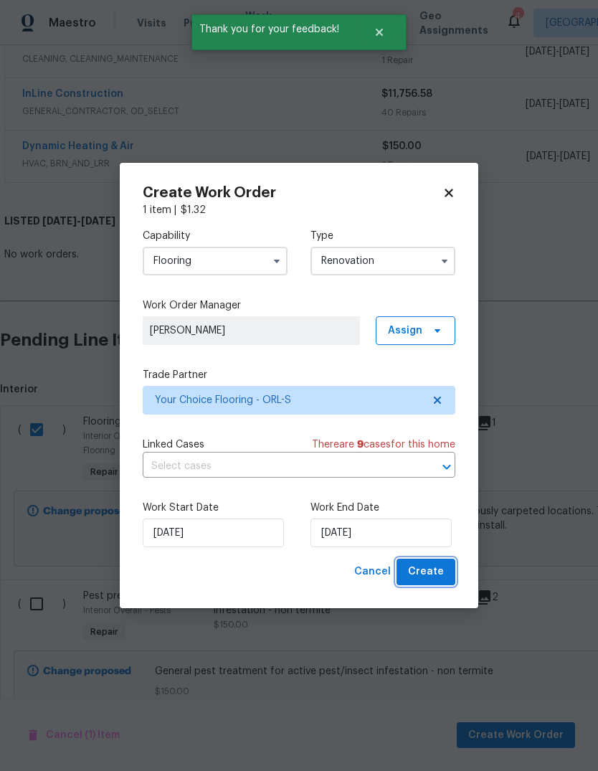
click at [443, 579] on span "Create" at bounding box center [426, 572] width 36 height 18
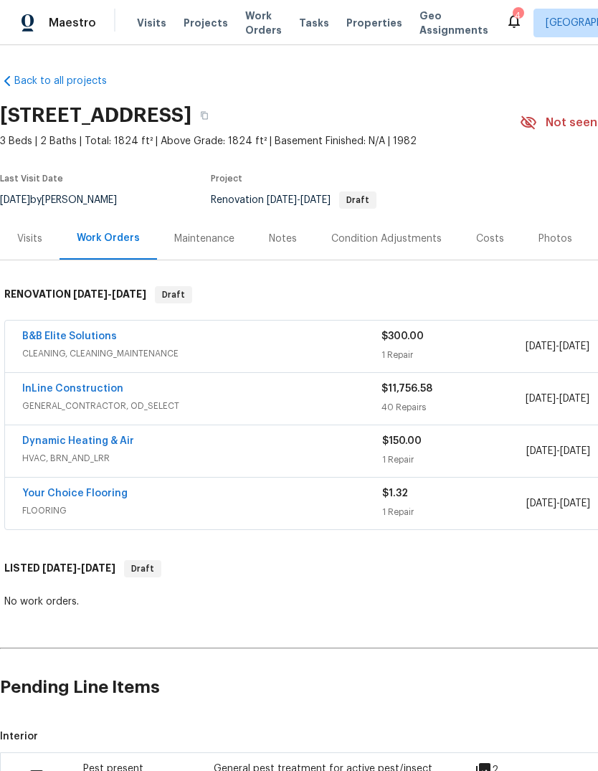
click at [47, 488] on link "Your Choice Flooring" at bounding box center [74, 493] width 105 height 10
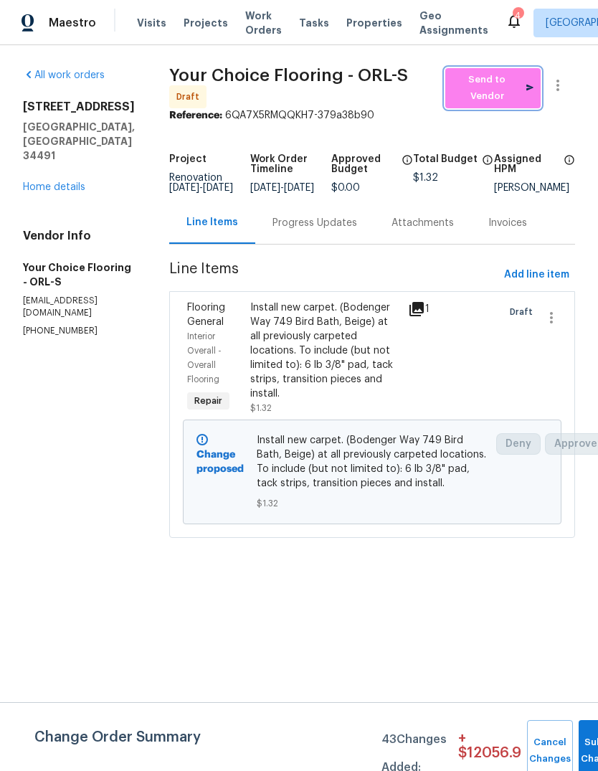
click at [515, 86] on span "Send to Vendor" at bounding box center [492, 88] width 81 height 33
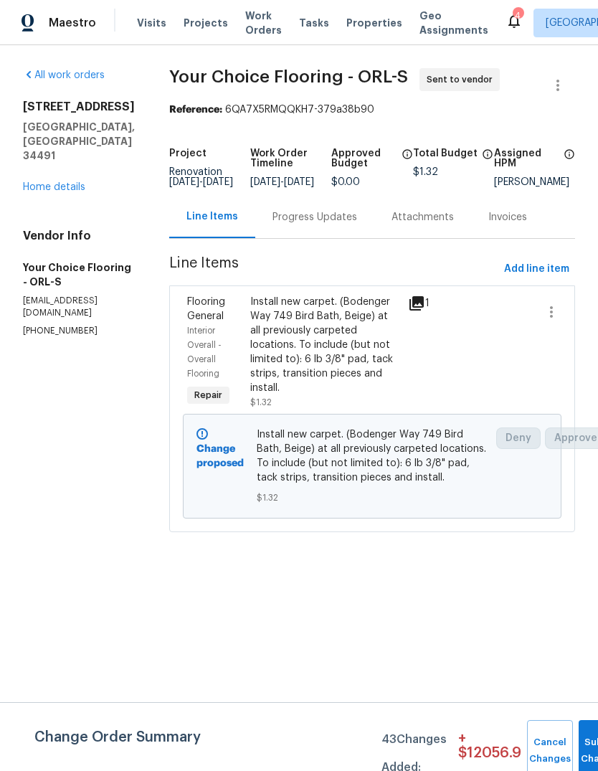
click at [344, 224] on div "Progress Updates" at bounding box center [314, 217] width 85 height 14
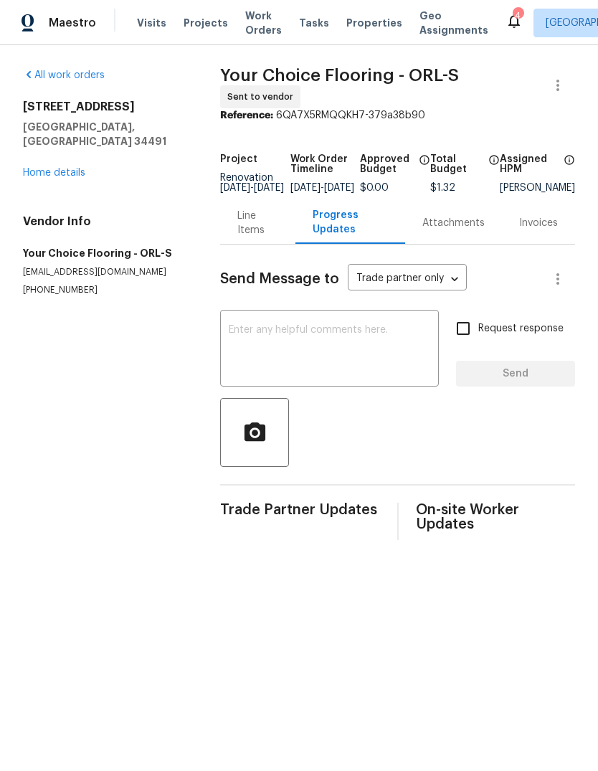
click at [374, 363] on textarea at bounding box center [329, 350] width 201 height 50
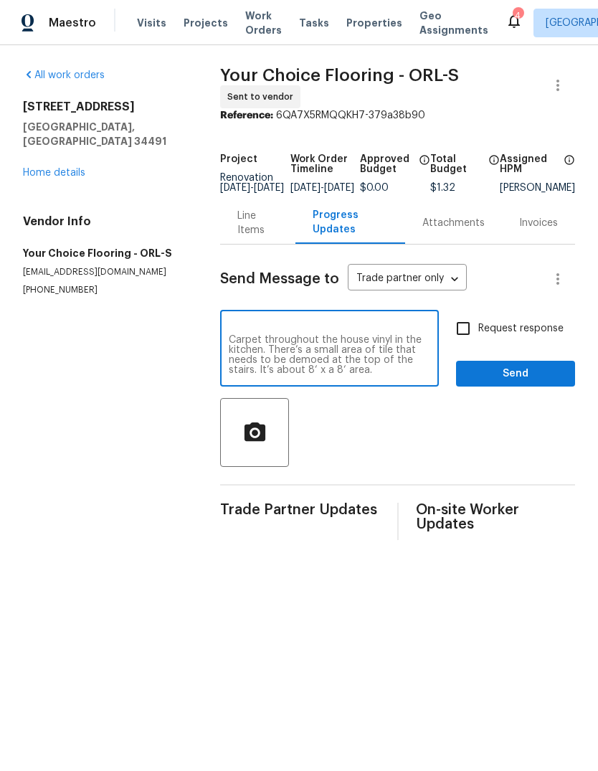
scroll to position [60, 0]
click at [72, 434] on section "All work orders 8265 SE 164th Pl Summerfield, FL 34491 Home details Vendor Info…" at bounding box center [104, 304] width 163 height 472
click at [89, 561] on html "Maestro Visits Projects Work Orders Tasks Properties Geo Assignments 4 Albuquer…" at bounding box center [299, 281] width 598 height 563
click at [286, 375] on textarea "This home is gonna be a long Reno so it doesn’t have to be measured ASAP, but I…" at bounding box center [329, 350] width 201 height 50
type textarea "This home is gonna be a long Reno so it doesn’t have to be measured ASAP, but I…"
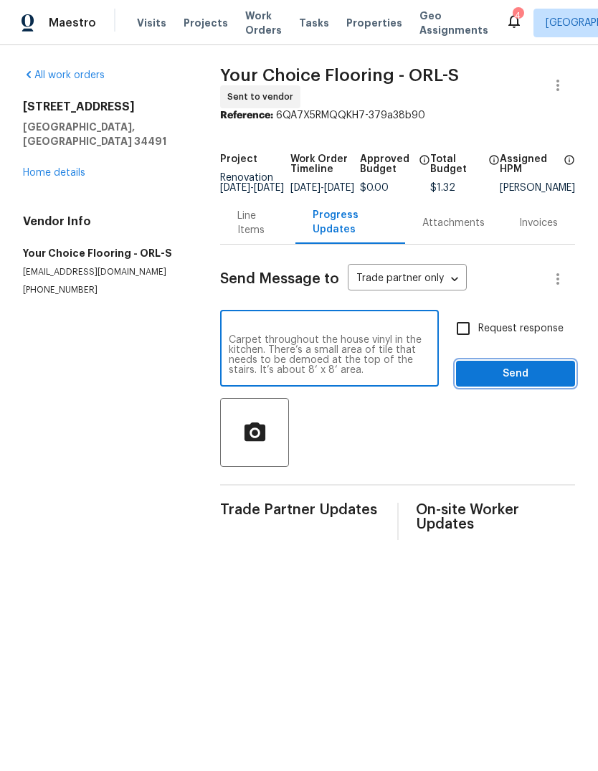
click at [533, 381] on span "Send" at bounding box center [515, 374] width 96 height 18
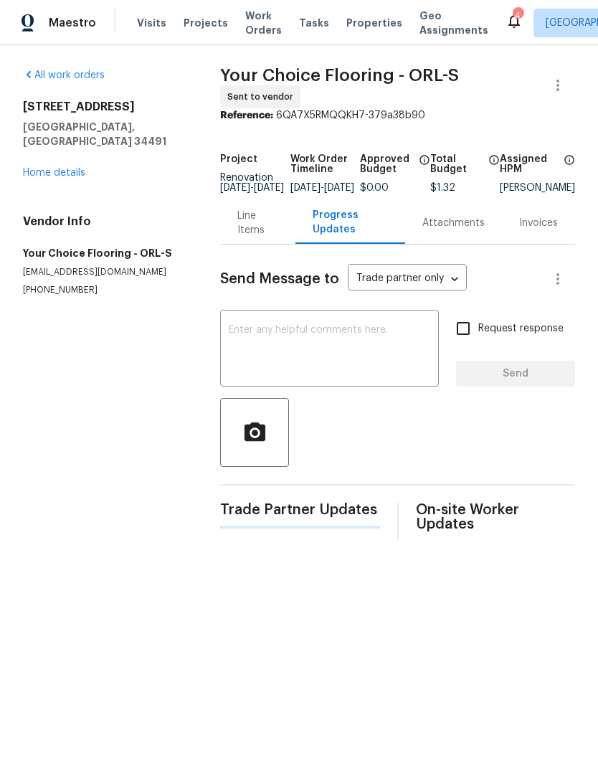
scroll to position [0, 0]
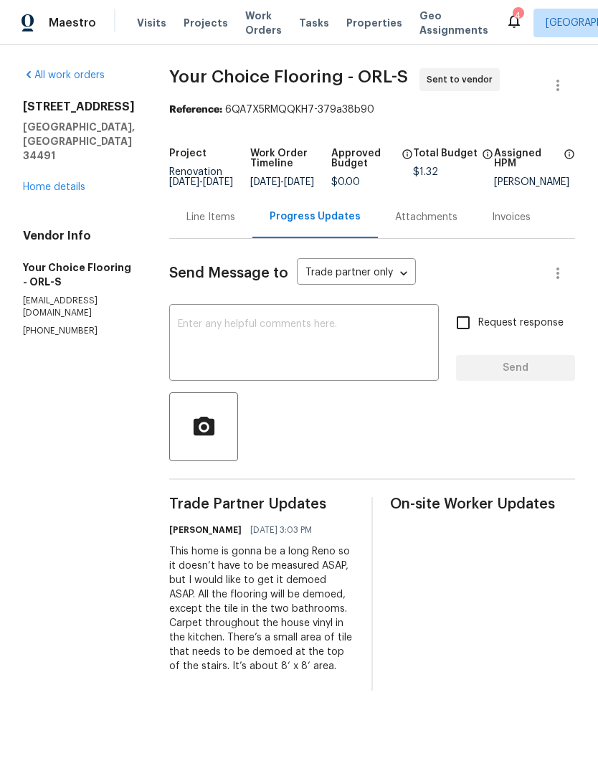
click at [46, 182] on link "Home details" at bounding box center [54, 187] width 62 height 10
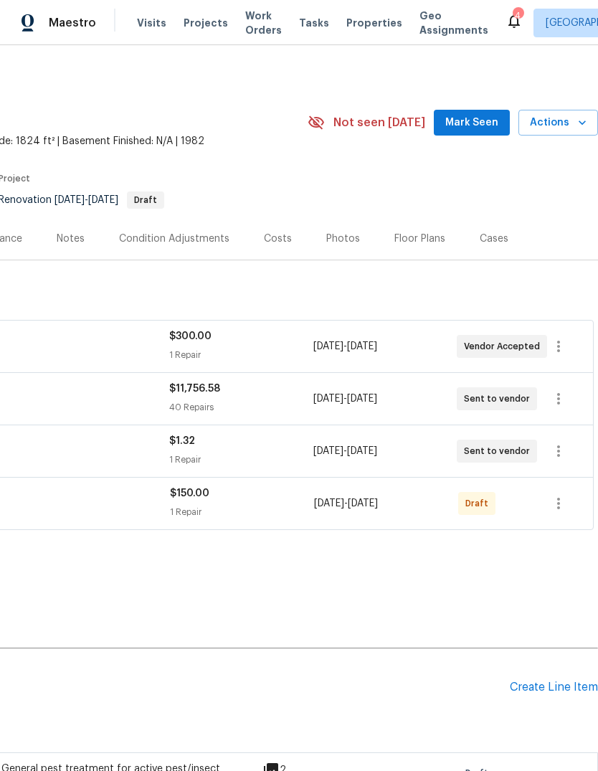
scroll to position [0, 212]
click at [546, 505] on button "button" at bounding box center [558, 503] width 34 height 34
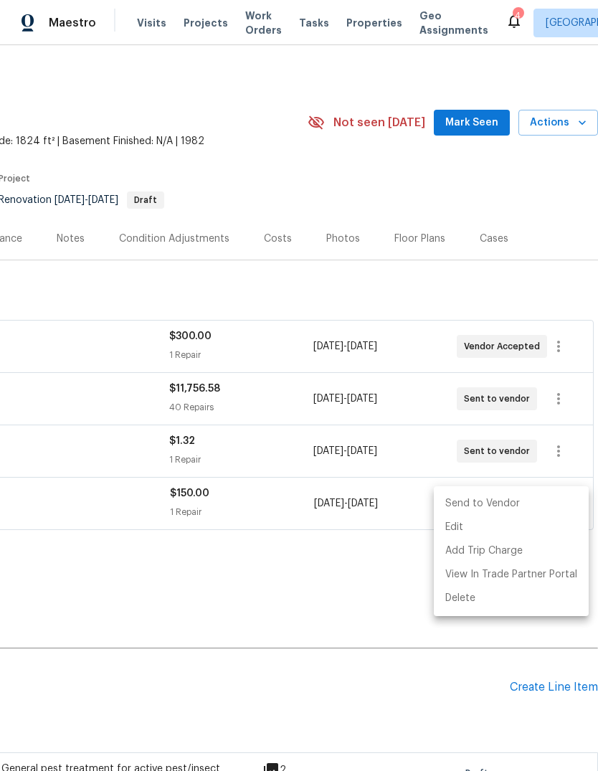
click at [517, 496] on li "Send to Vendor" at bounding box center [511, 504] width 155 height 24
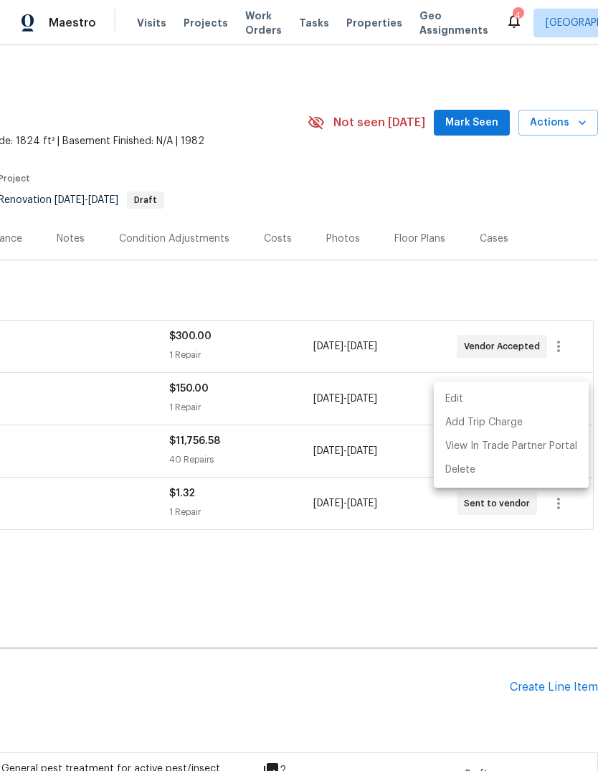
click at [447, 619] on div at bounding box center [299, 385] width 598 height 771
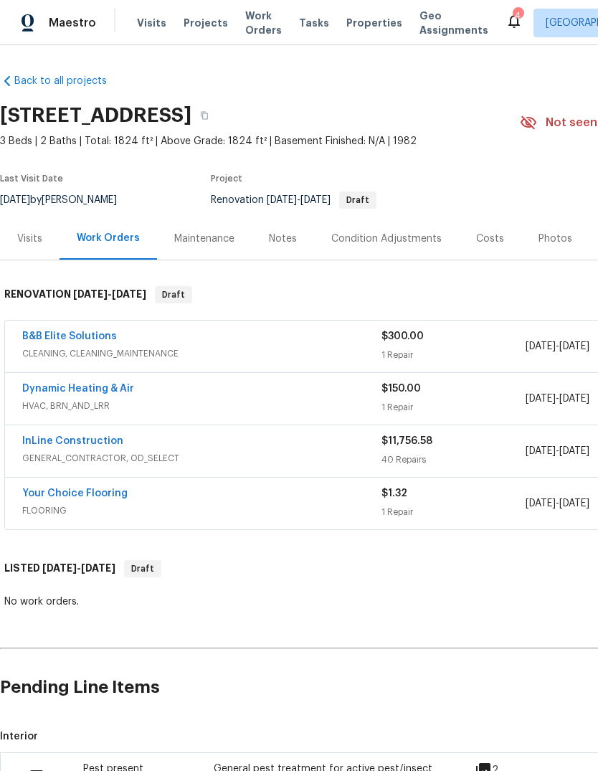
scroll to position [0, 0]
click at [429, 217] on div "Condition Adjustments" at bounding box center [386, 238] width 145 height 42
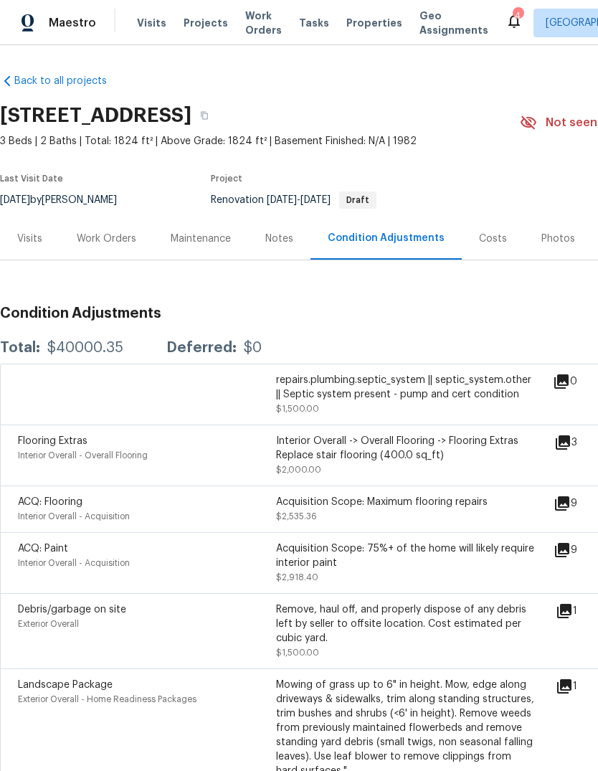
click at [90, 227] on div "Work Orders" at bounding box center [106, 238] width 94 height 42
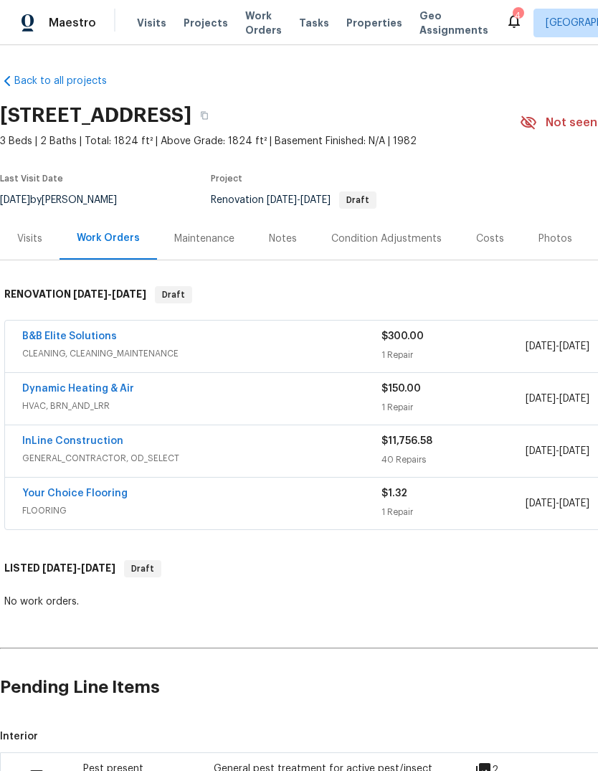
click at [42, 431] on div "InLine Construction GENERAL_CONTRACTOR, OD_SELECT $11,756.58 40 Repairs [DATE] …" at bounding box center [405, 451] width 800 height 52
click at [52, 436] on link "InLine Construction" at bounding box center [72, 441] width 101 height 10
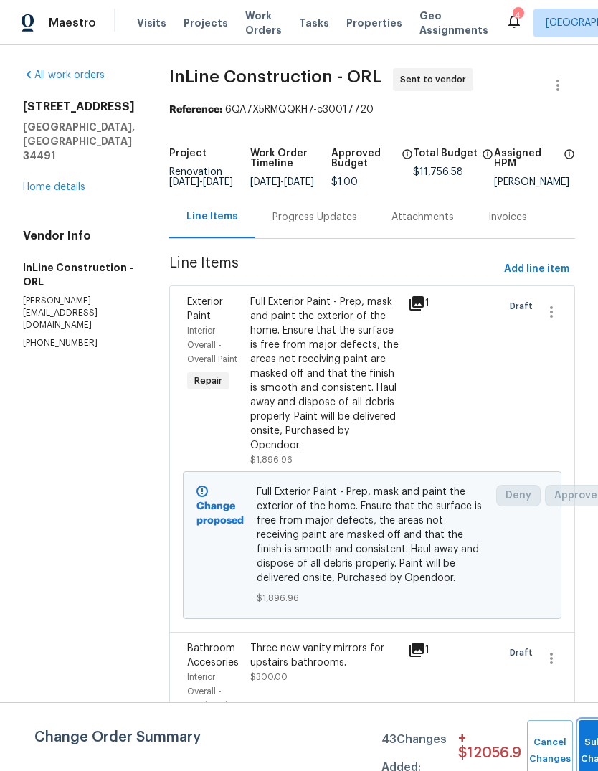
click at [579, 744] on button "Submit Changes" at bounding box center [602, 751] width 46 height 62
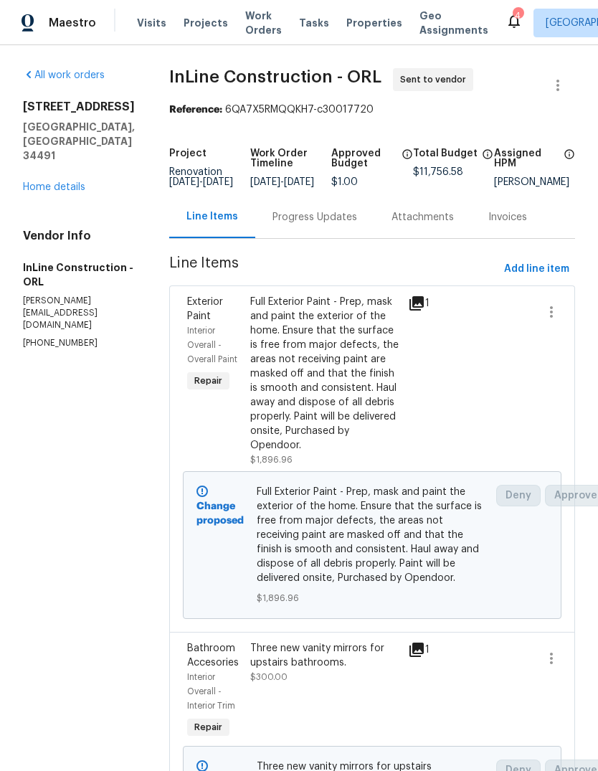
click at [45, 182] on link "Home details" at bounding box center [54, 187] width 62 height 10
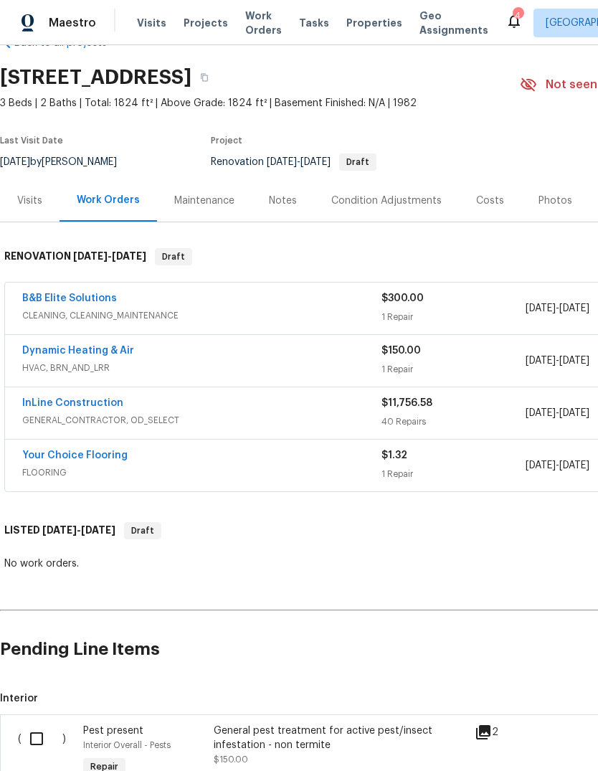
scroll to position [38, 0]
click at [35, 406] on link "InLine Construction" at bounding box center [72, 403] width 101 height 10
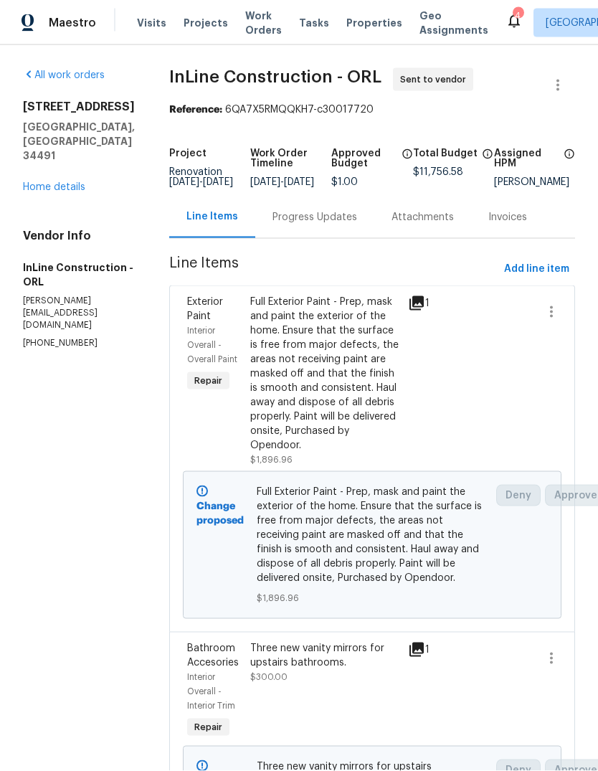
click at [51, 128] on div "[STREET_ADDRESS][PERSON_NAME] Home details" at bounding box center [79, 147] width 112 height 95
click at [35, 182] on link "Home details" at bounding box center [54, 187] width 62 height 10
